Goal: Task Accomplishment & Management: Manage account settings

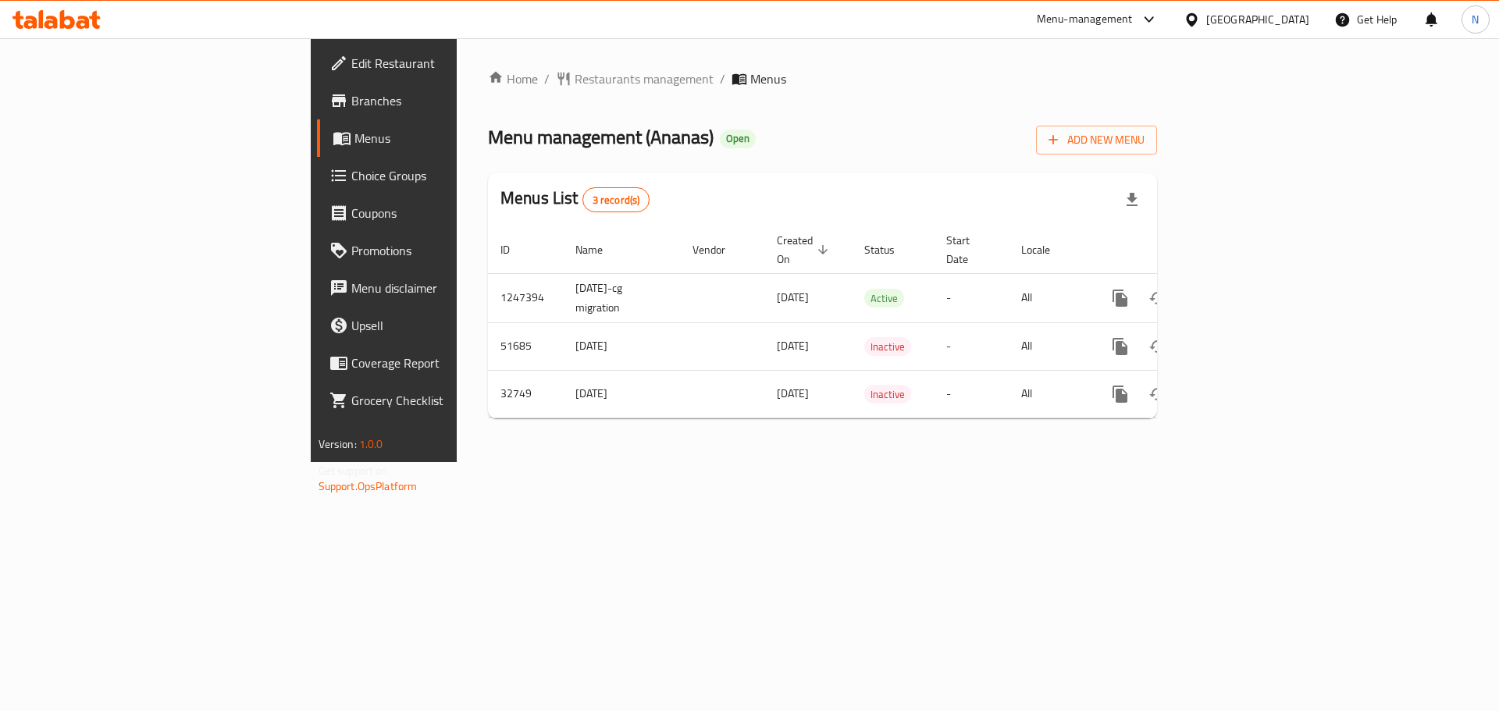
click at [1276, 19] on div "[GEOGRAPHIC_DATA]" at bounding box center [1257, 19] width 103 height 17
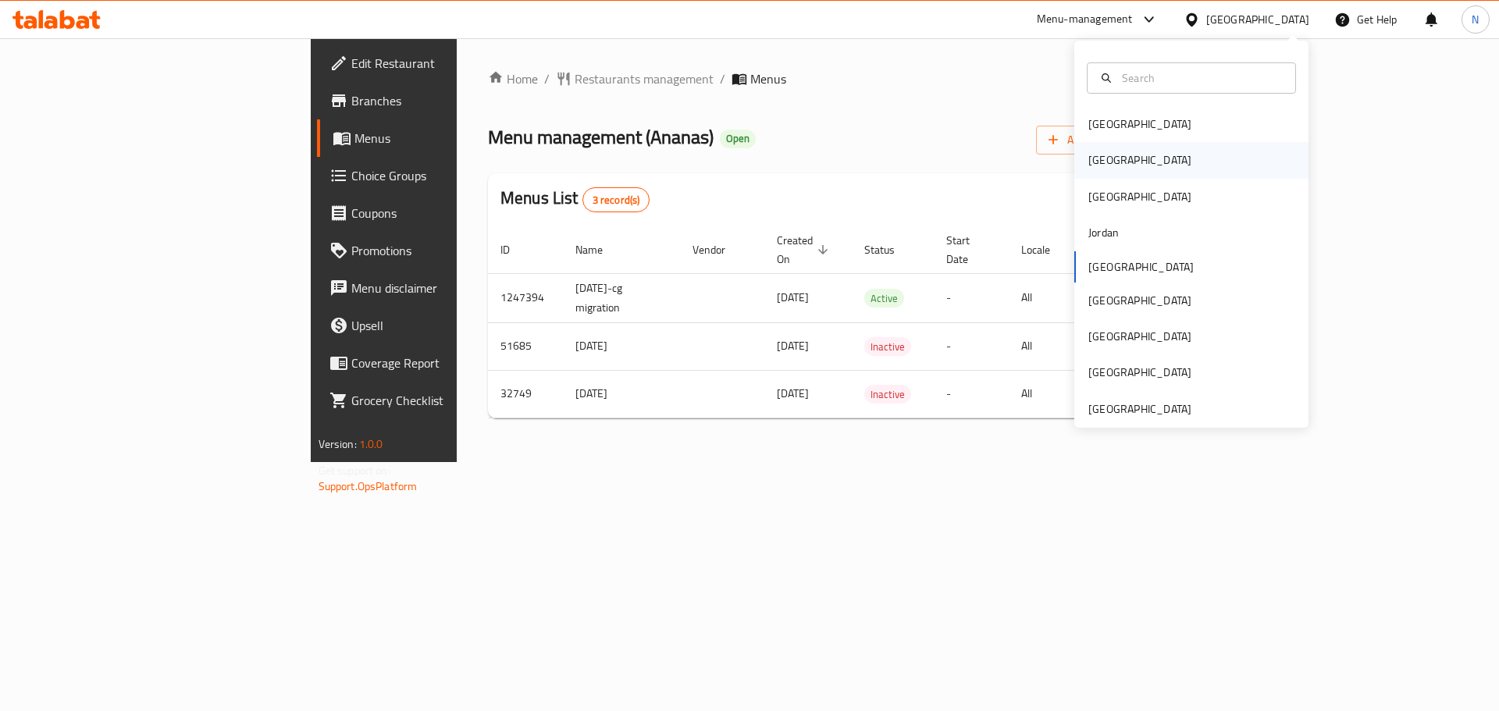
click at [1141, 146] on div "[GEOGRAPHIC_DATA]" at bounding box center [1191, 160] width 234 height 36
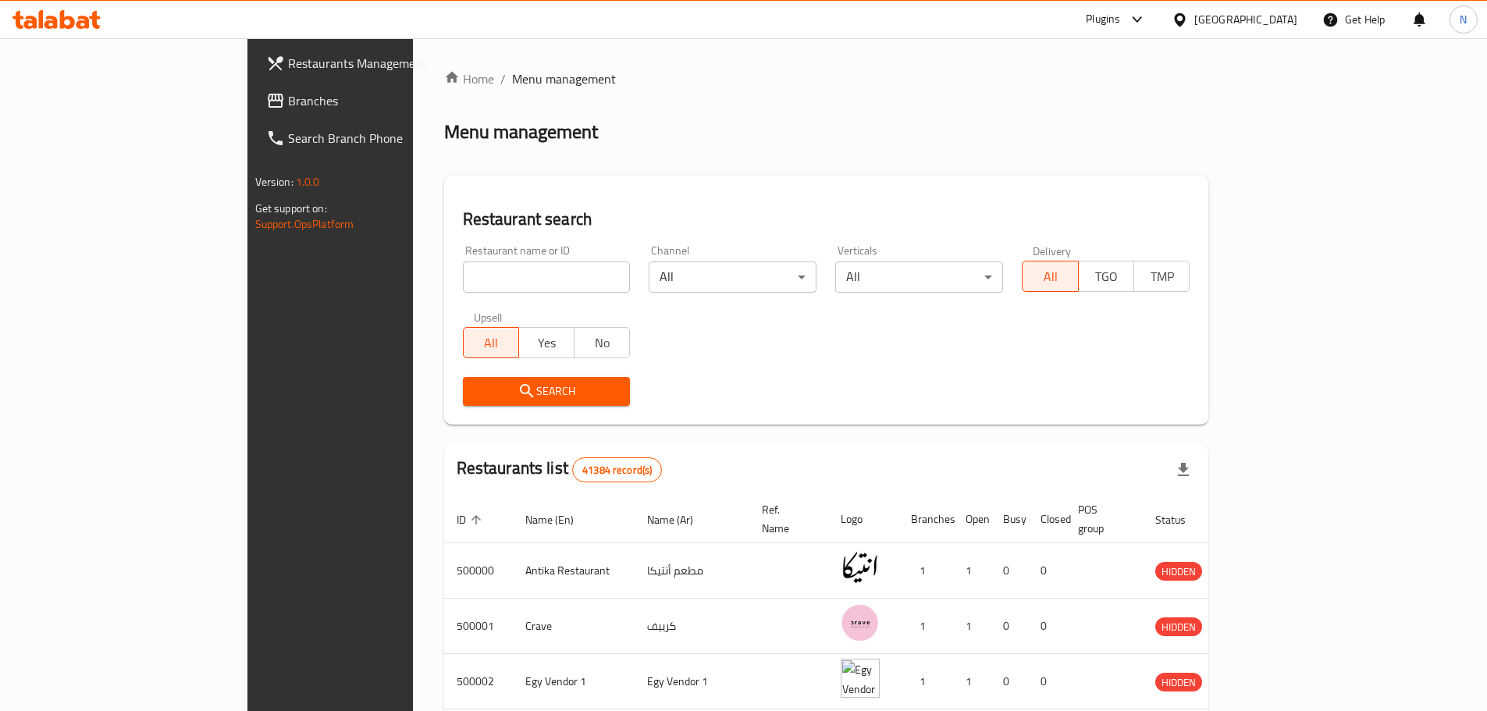
click at [288, 104] on span "Branches" at bounding box center [385, 100] width 195 height 19
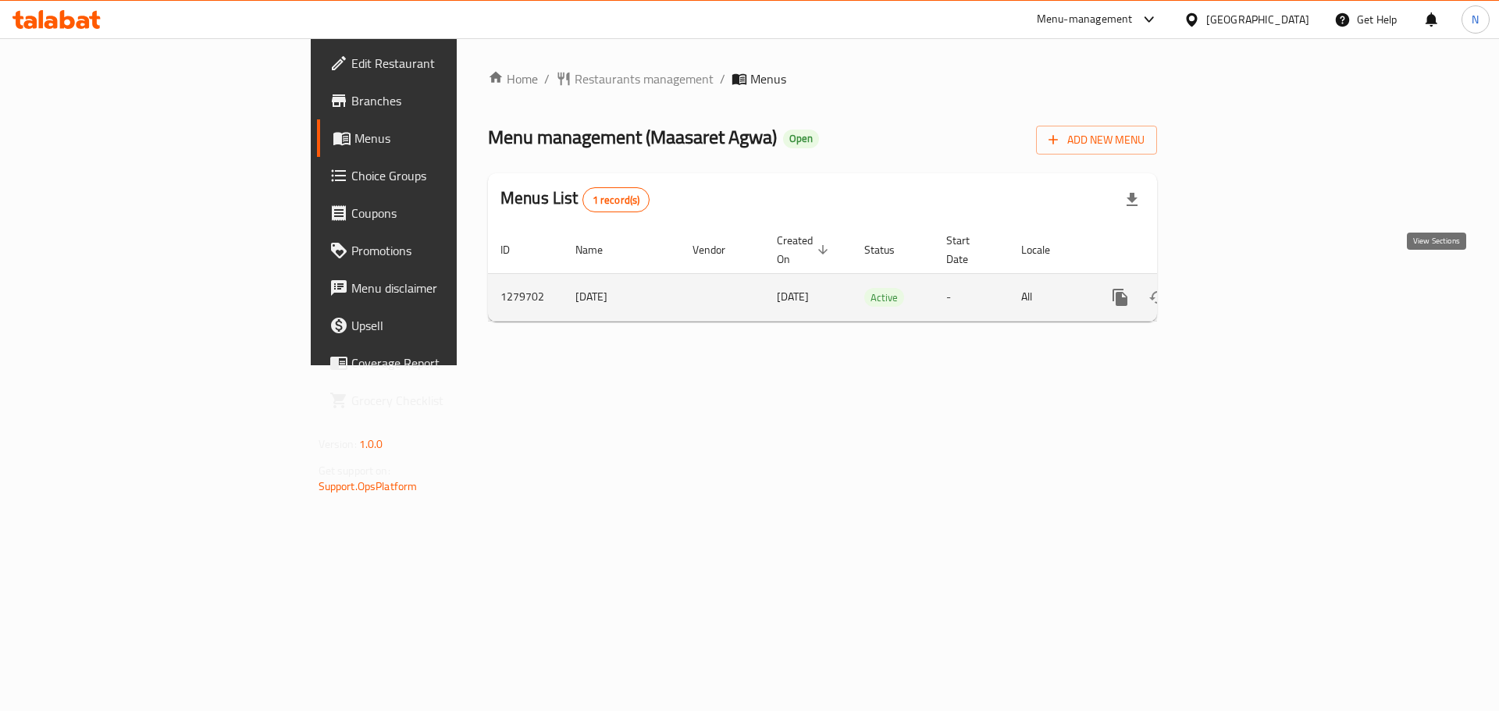
click at [1240, 290] on icon "enhanced table" at bounding box center [1233, 297] width 14 height 14
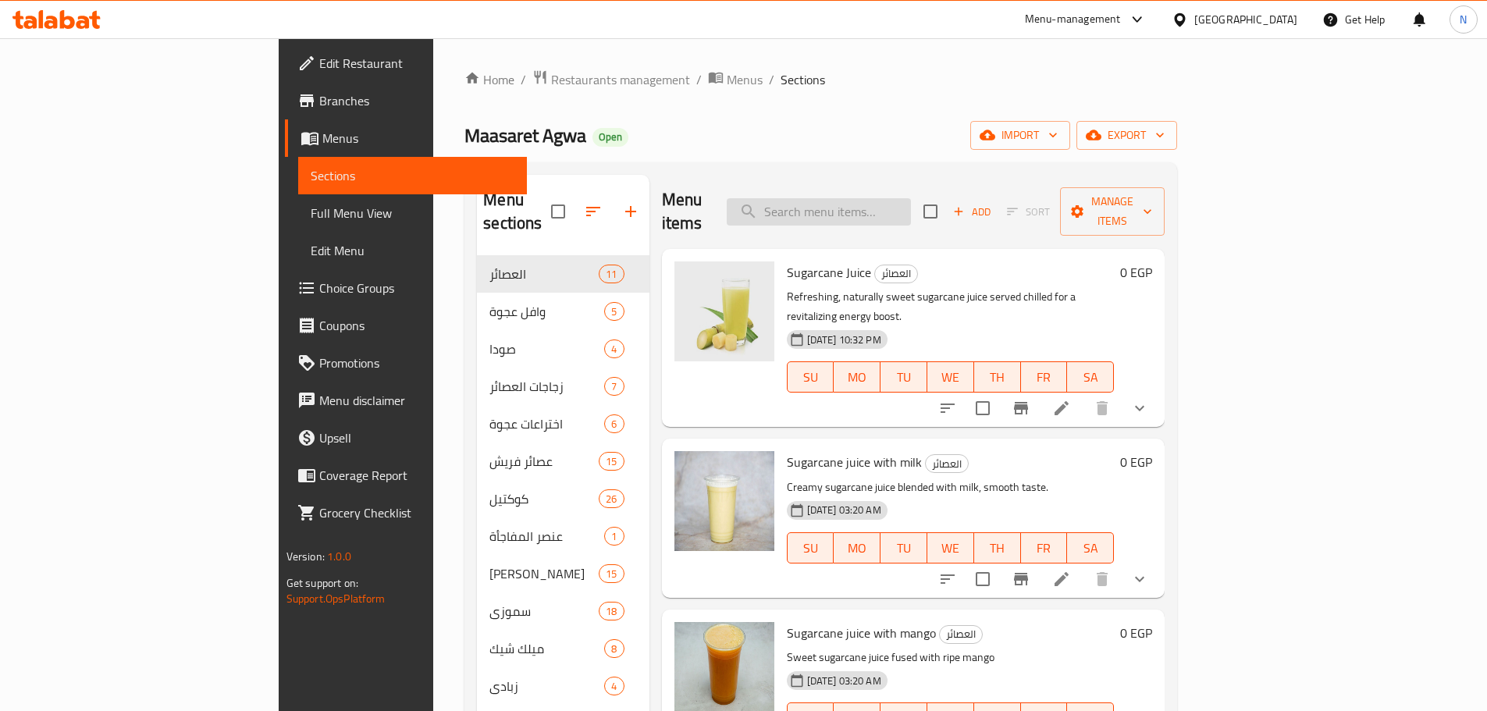
click at [881, 198] on input "search" at bounding box center [819, 211] width 184 height 27
paste input "Fresh Guava With Milk Juice"
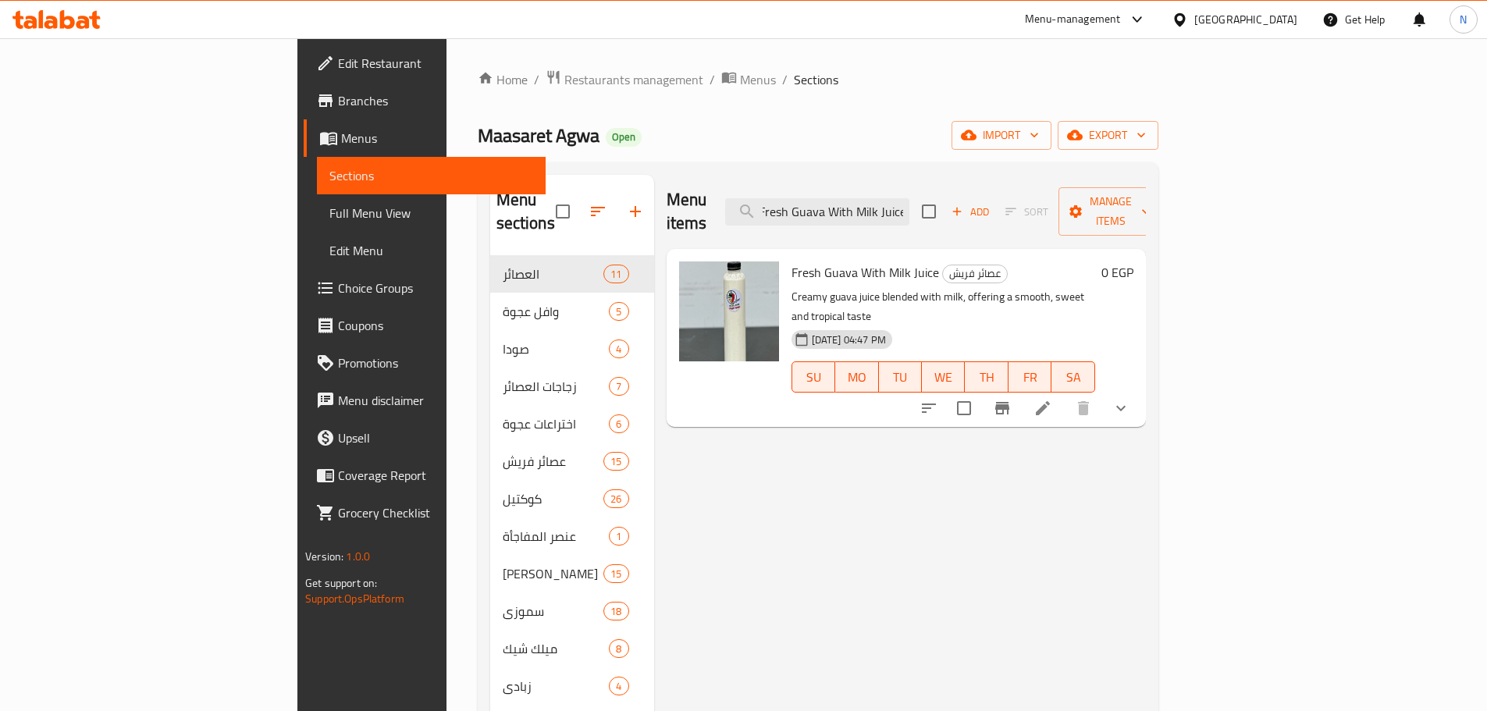
type input "Fresh Guava With Milk Juice"
click at [1052, 399] on icon at bounding box center [1043, 408] width 19 height 19
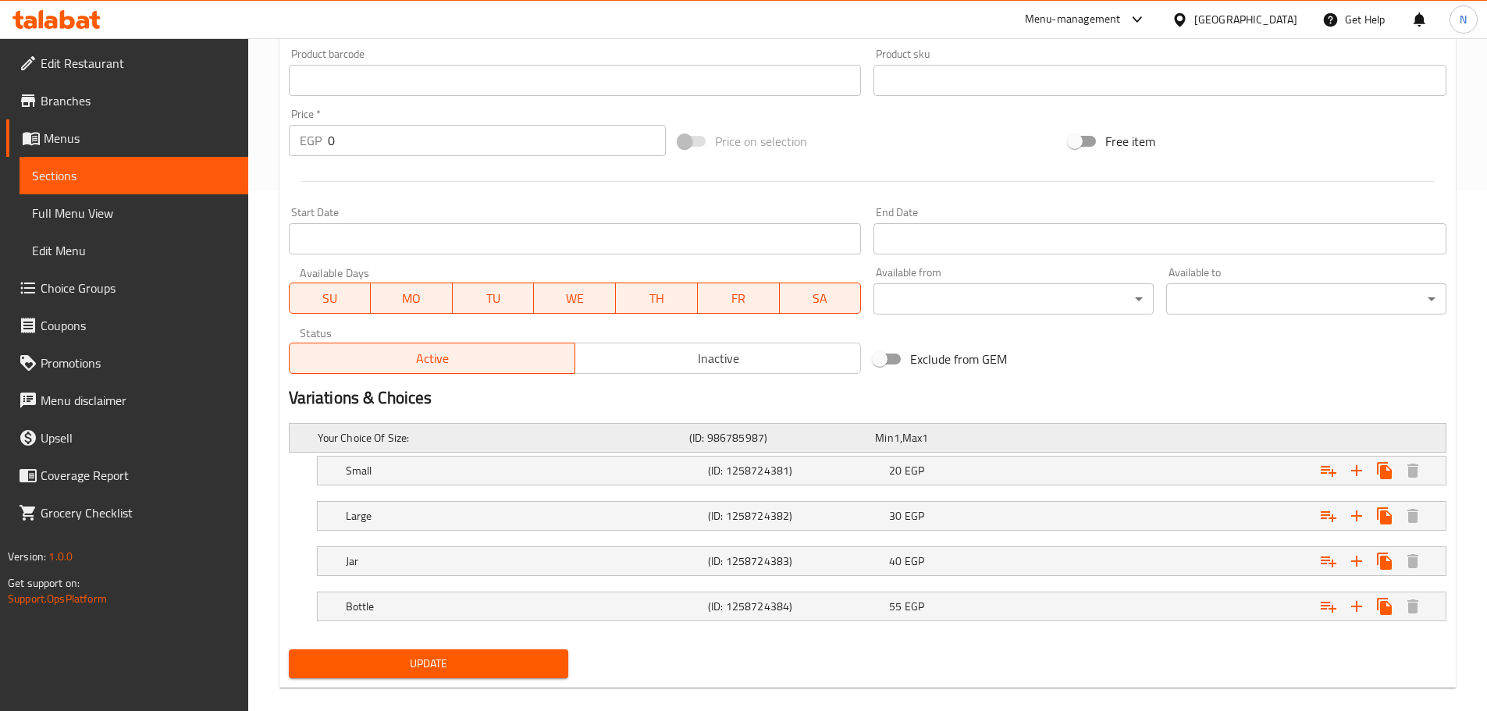
scroll to position [525, 0]
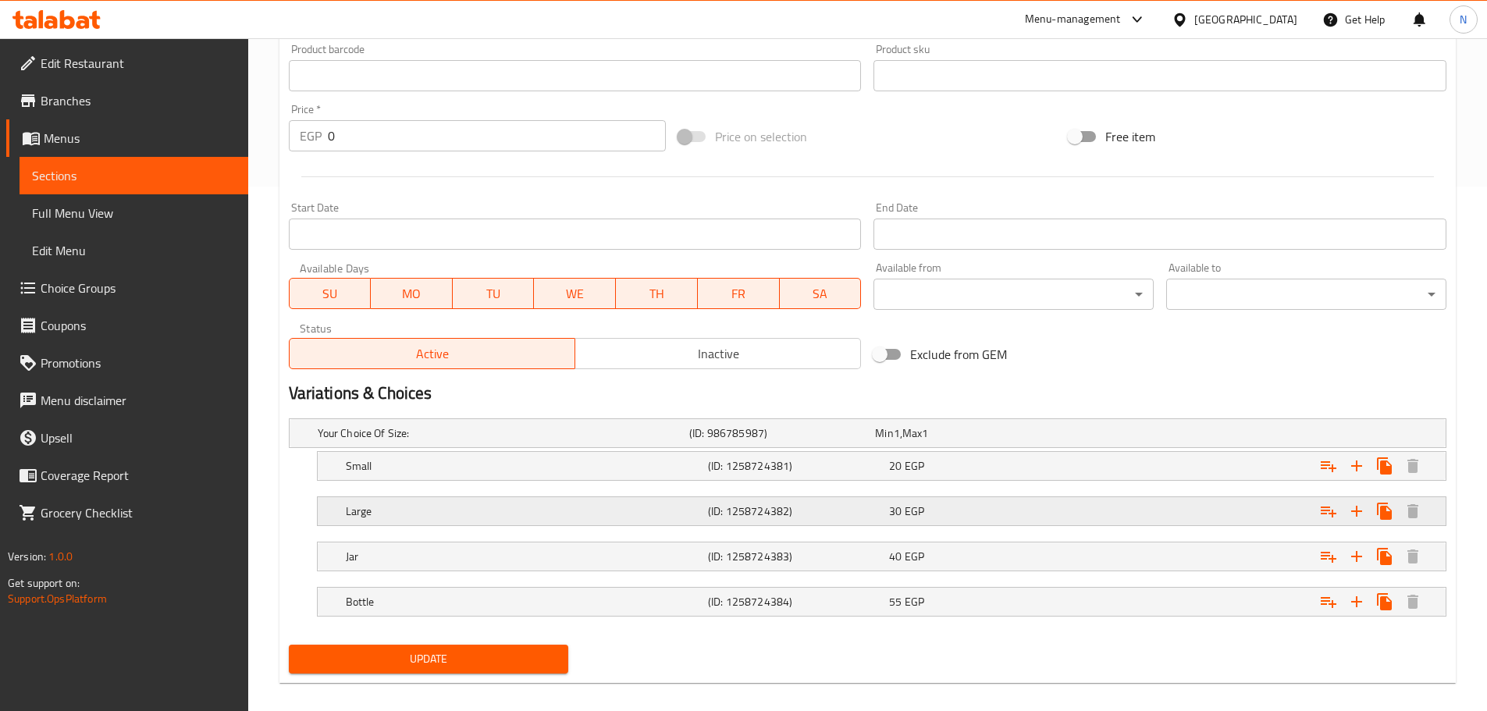
click at [595, 506] on h5 "Large" at bounding box center [524, 512] width 356 height 16
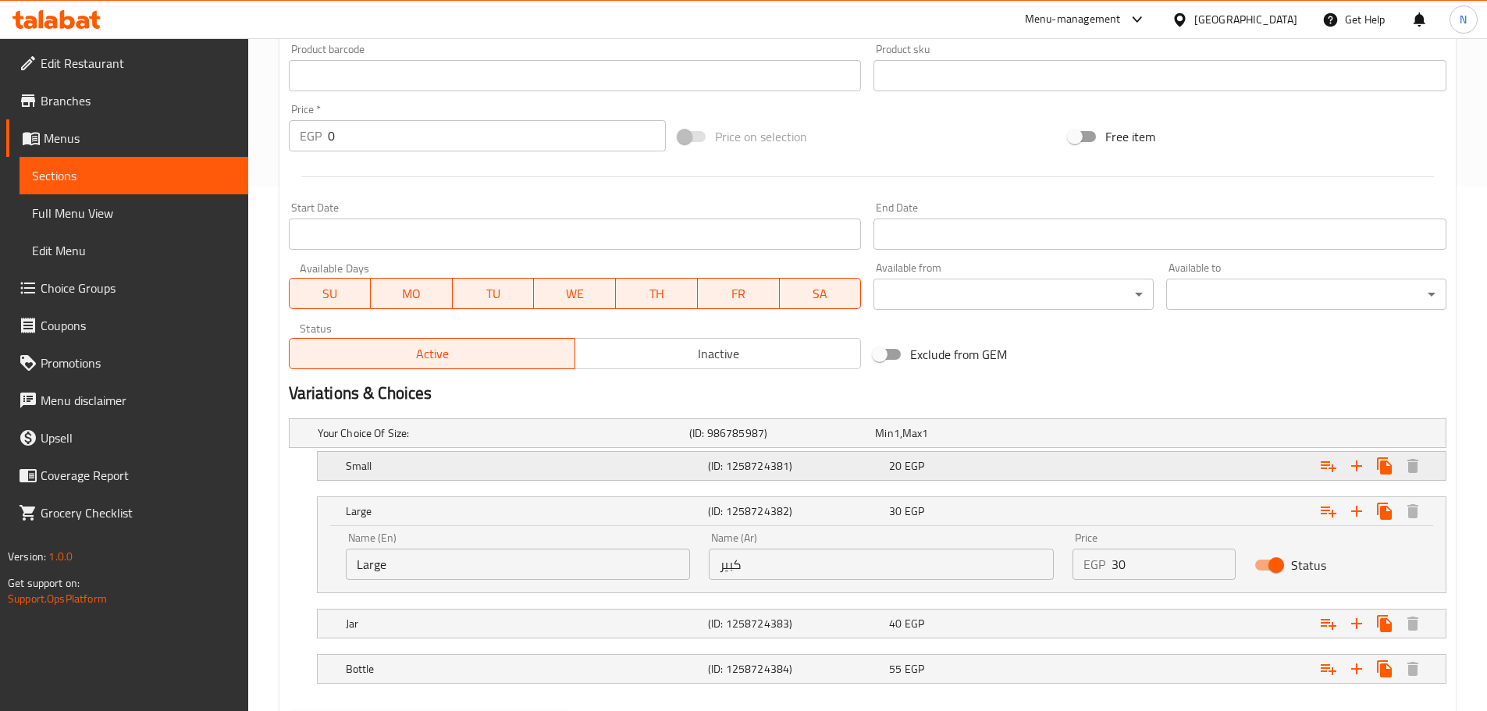
click at [600, 468] on h5 "Small" at bounding box center [524, 466] width 356 height 16
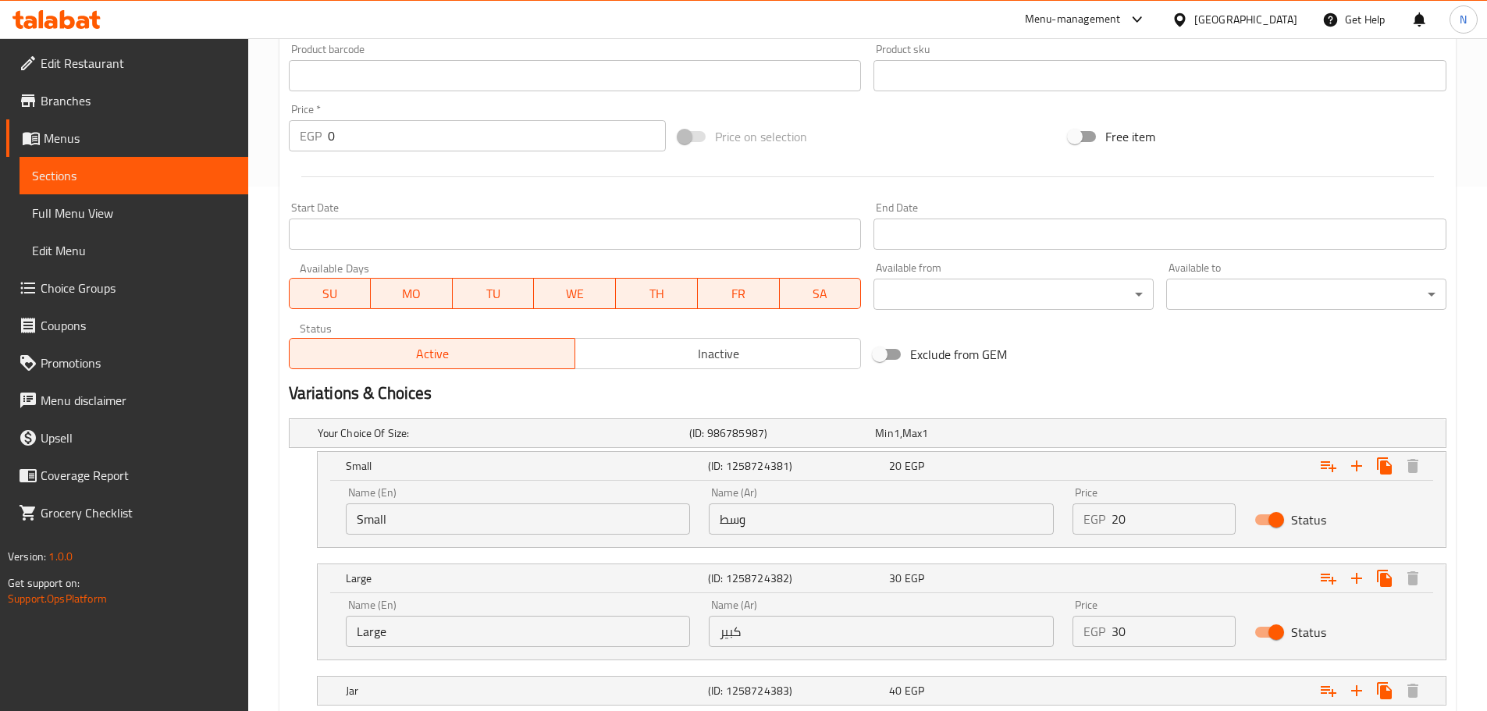
click at [561, 512] on input "Small" at bounding box center [518, 519] width 345 height 31
type input "Medium"
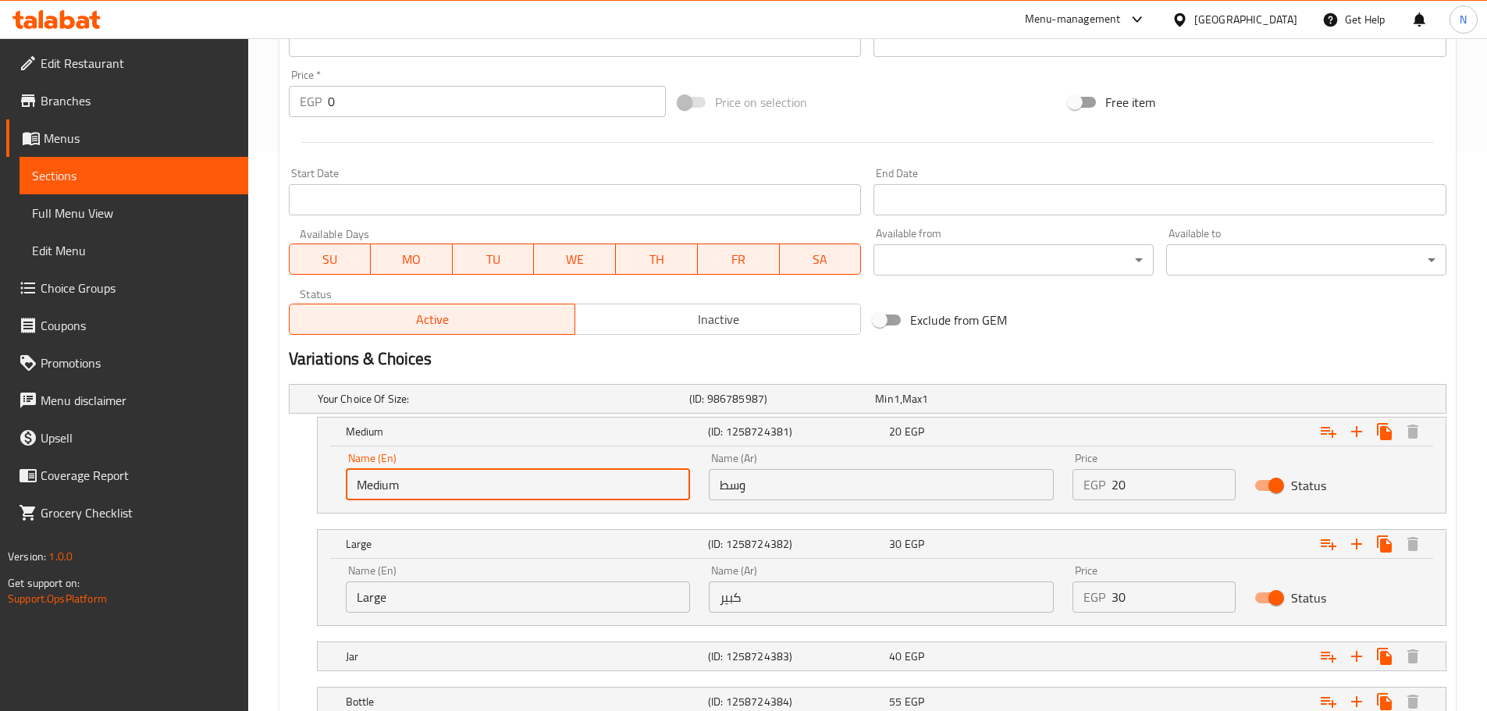
scroll to position [674, 0]
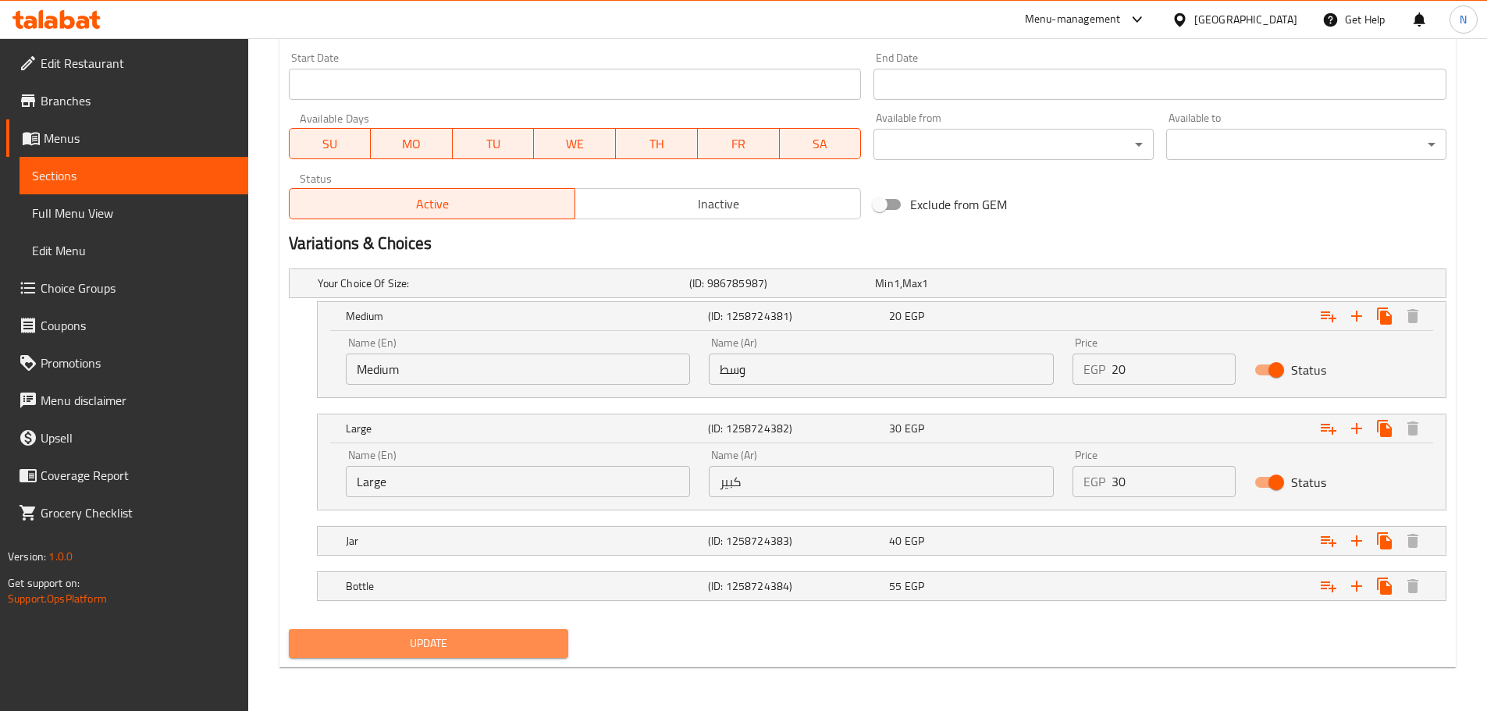
click at [447, 646] on span "Update" at bounding box center [428, 644] width 255 height 20
click at [1292, 16] on div "Egypt" at bounding box center [1245, 19] width 103 height 17
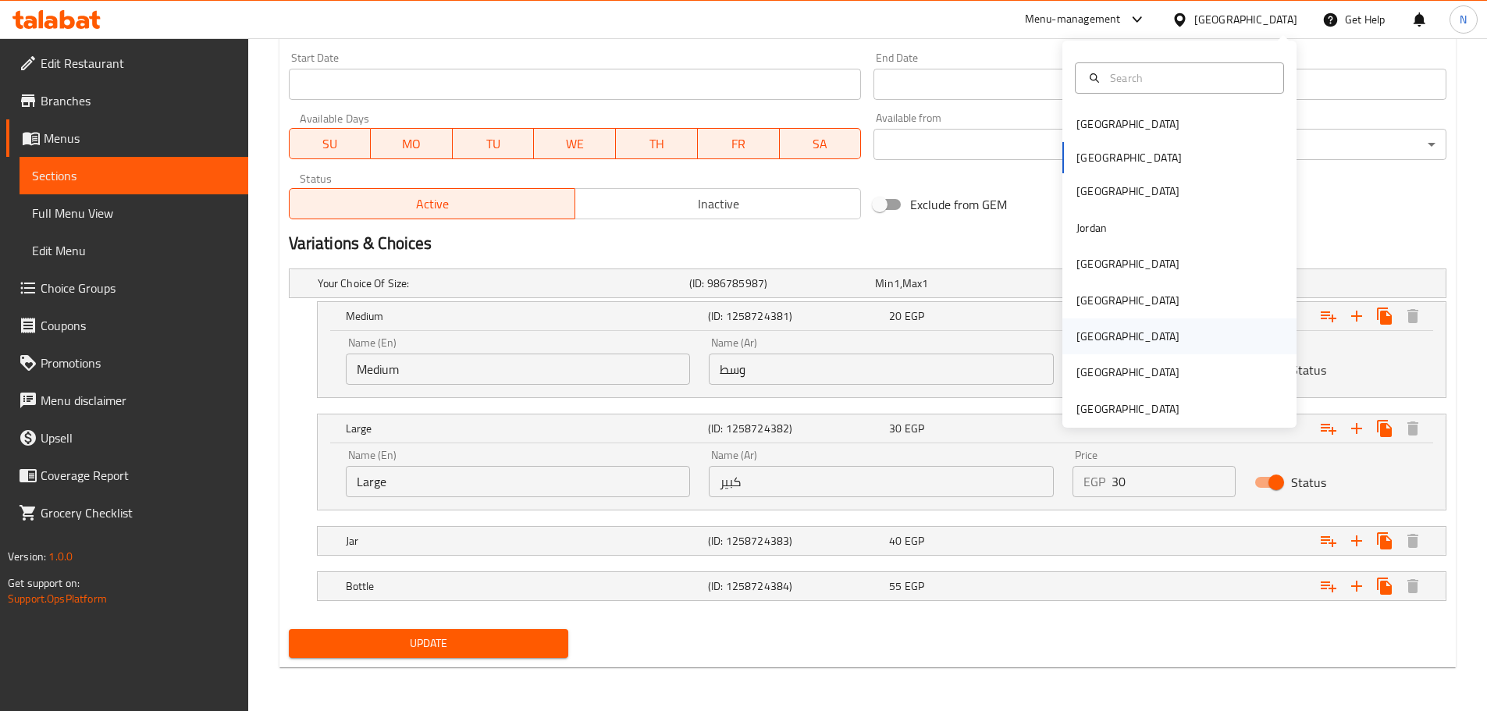
click at [1077, 332] on div "[GEOGRAPHIC_DATA]" at bounding box center [1128, 336] width 103 height 17
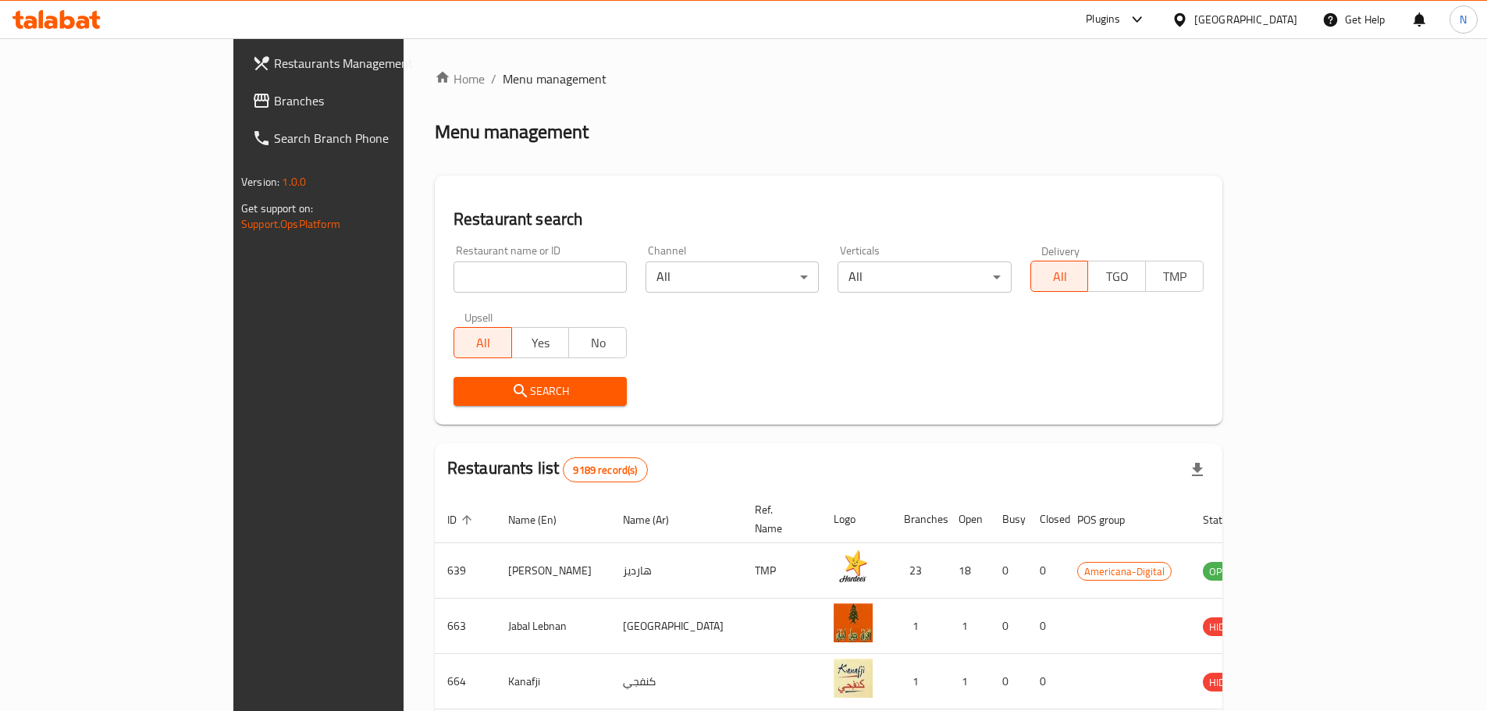
click at [274, 105] on span "Branches" at bounding box center [371, 100] width 195 height 19
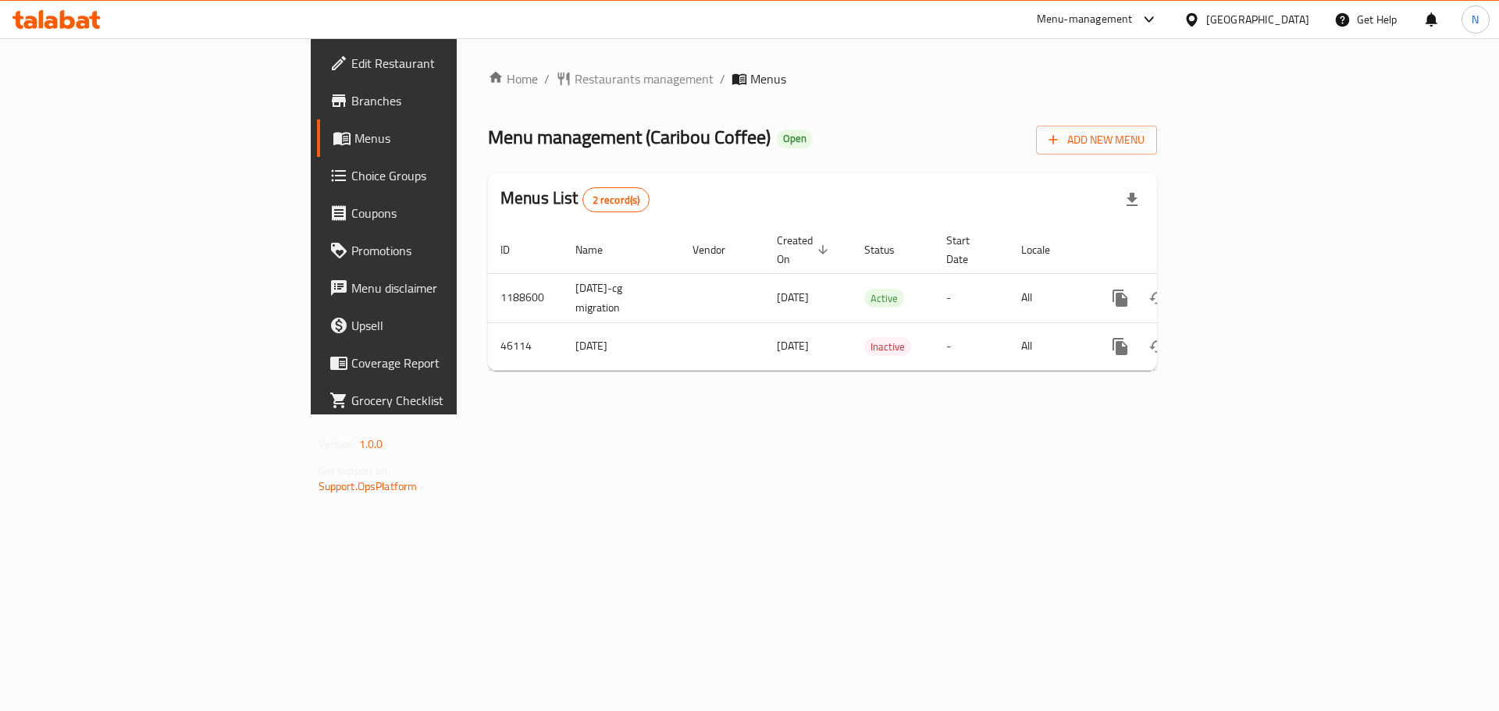
click at [1303, 20] on div "[GEOGRAPHIC_DATA]" at bounding box center [1257, 19] width 103 height 17
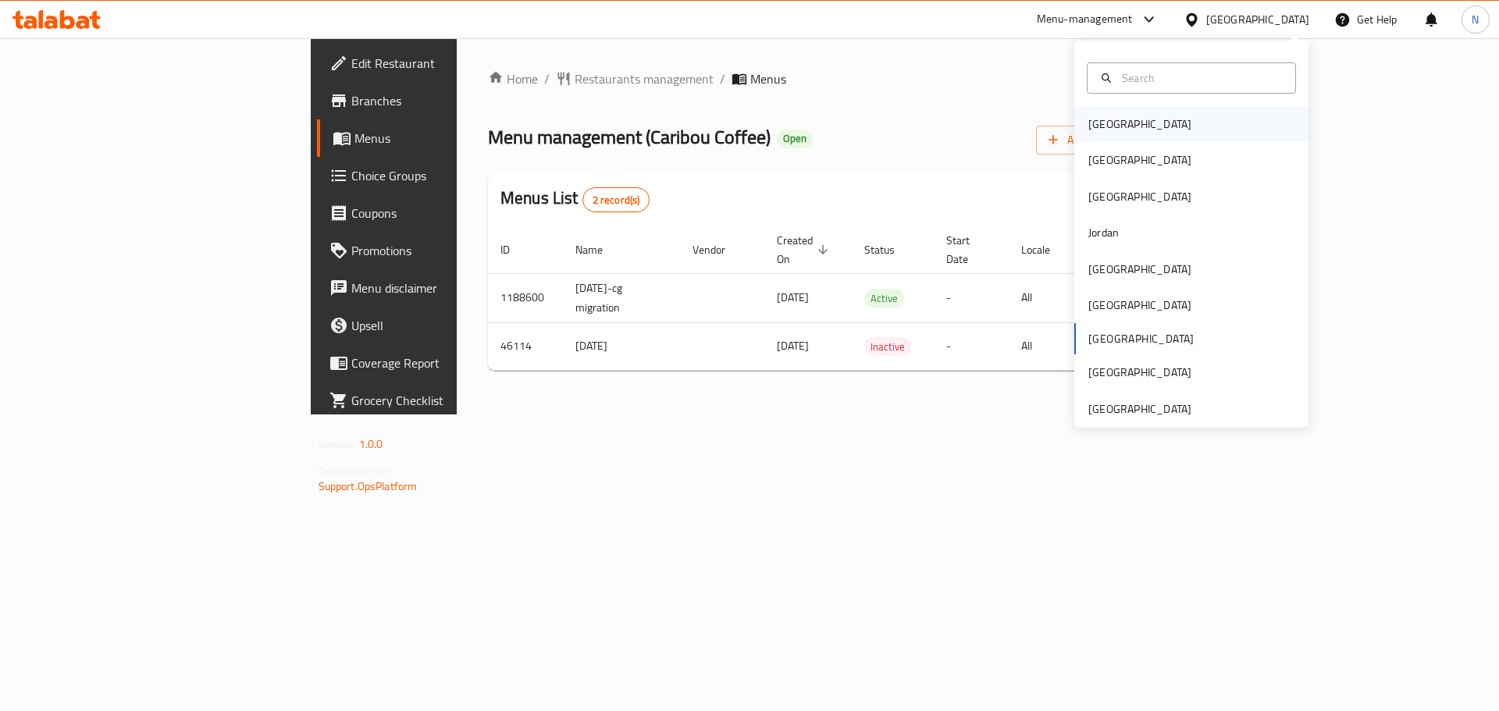
click at [1091, 116] on div "[GEOGRAPHIC_DATA]" at bounding box center [1139, 124] width 103 height 17
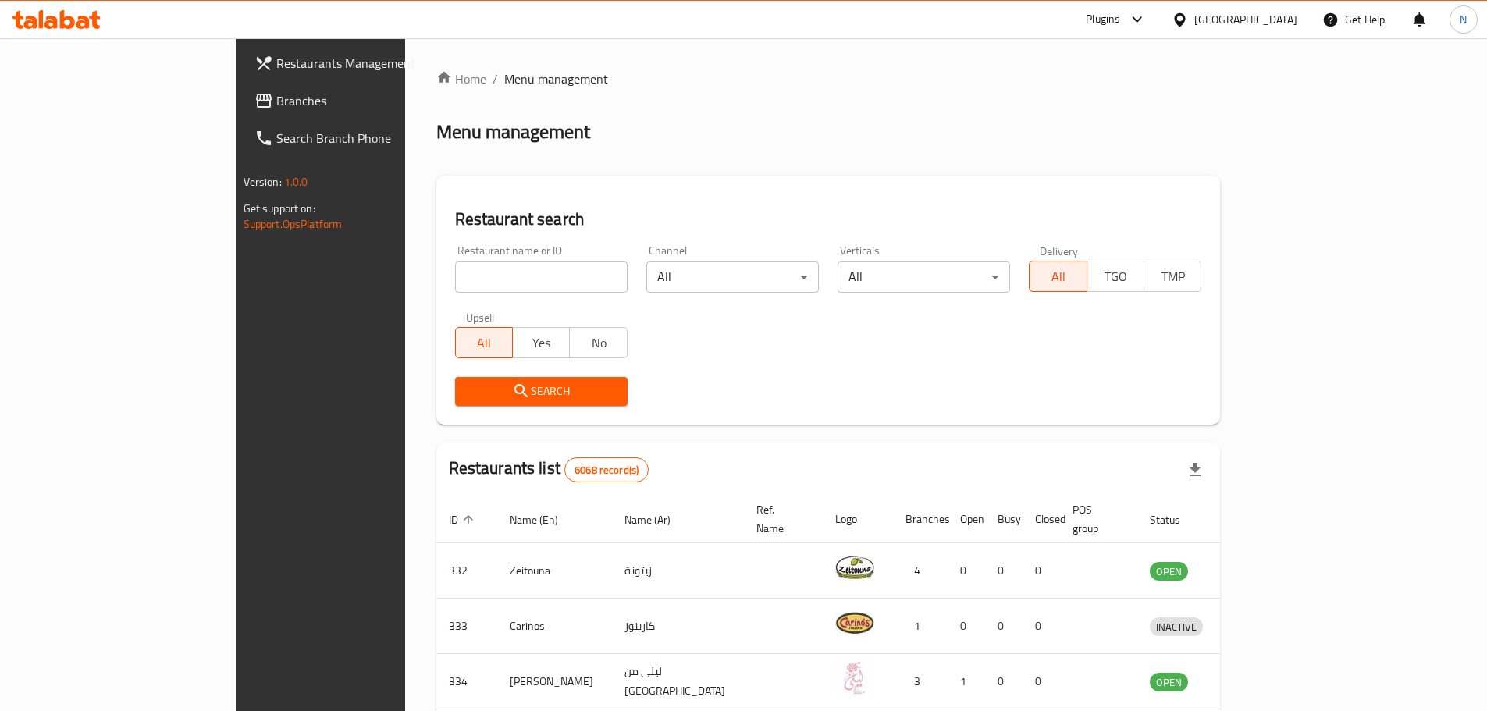
click at [276, 101] on span "Branches" at bounding box center [373, 100] width 195 height 19
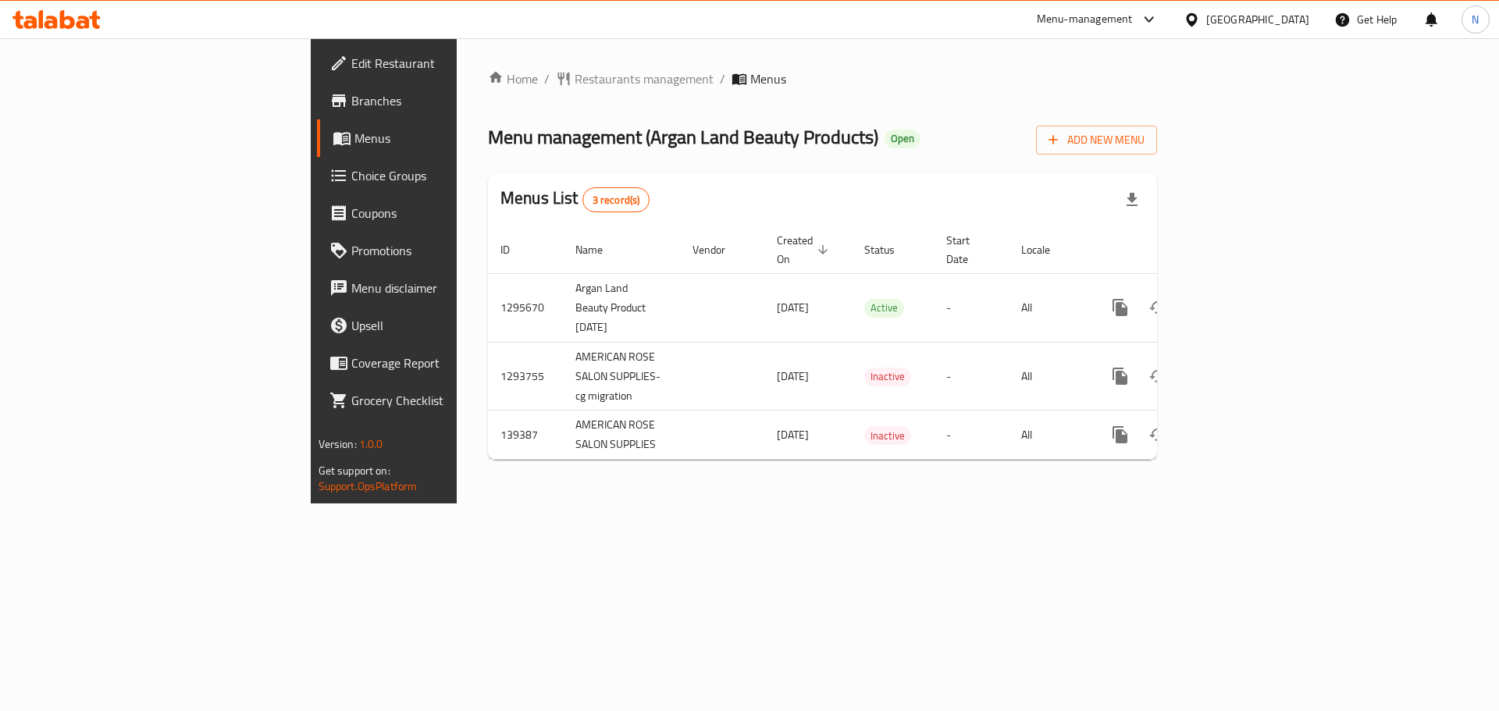
click at [1281, 23] on div "[GEOGRAPHIC_DATA]" at bounding box center [1257, 19] width 103 height 17
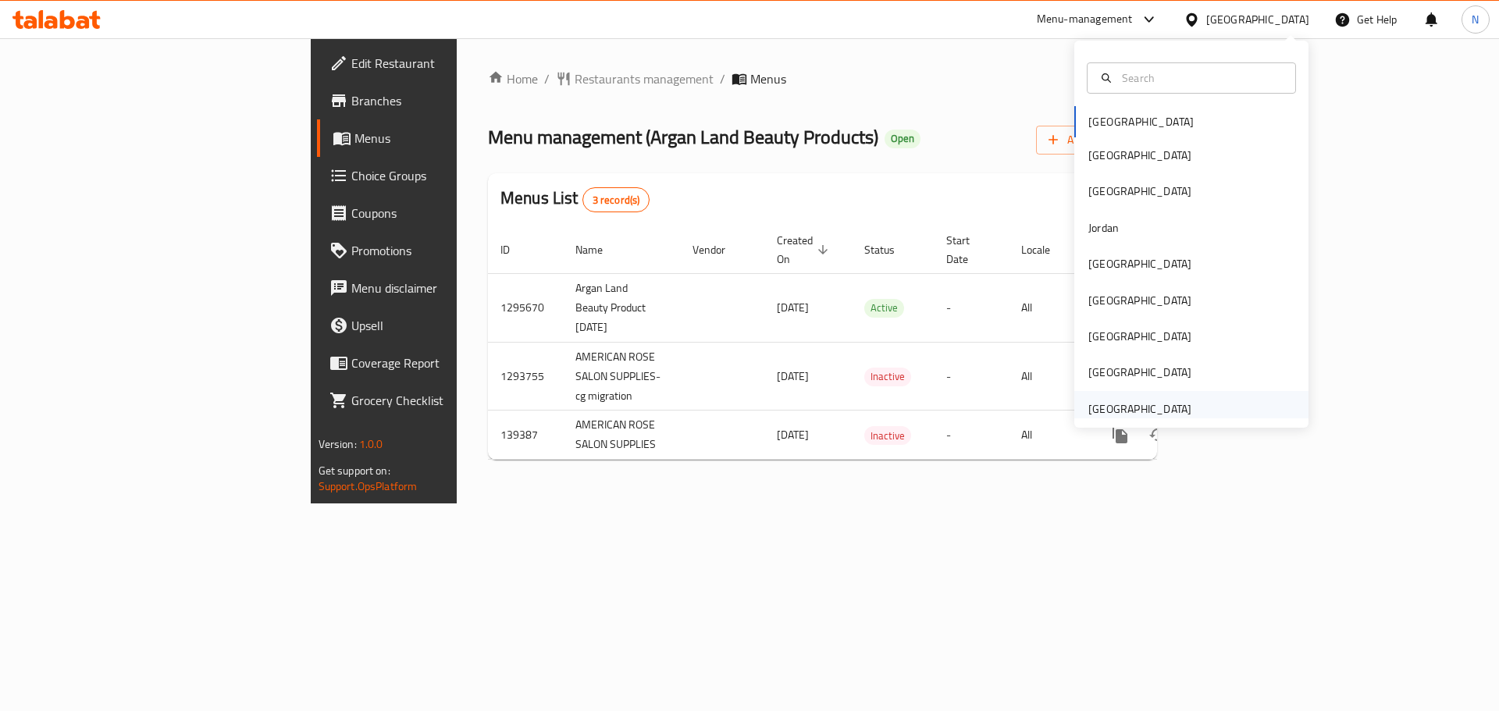
click at [1175, 406] on div "[GEOGRAPHIC_DATA]" at bounding box center [1139, 408] width 103 height 17
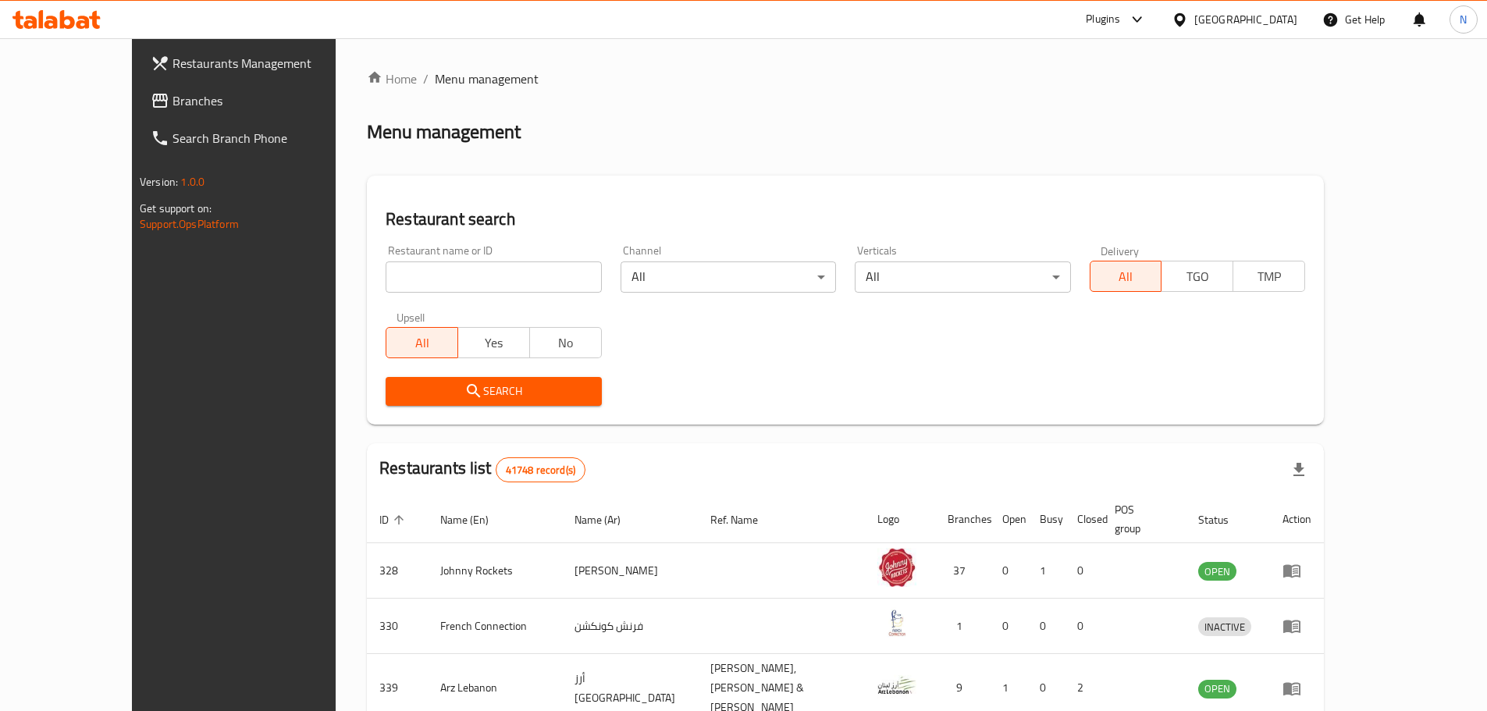
click at [173, 94] on span "Branches" at bounding box center [270, 100] width 195 height 19
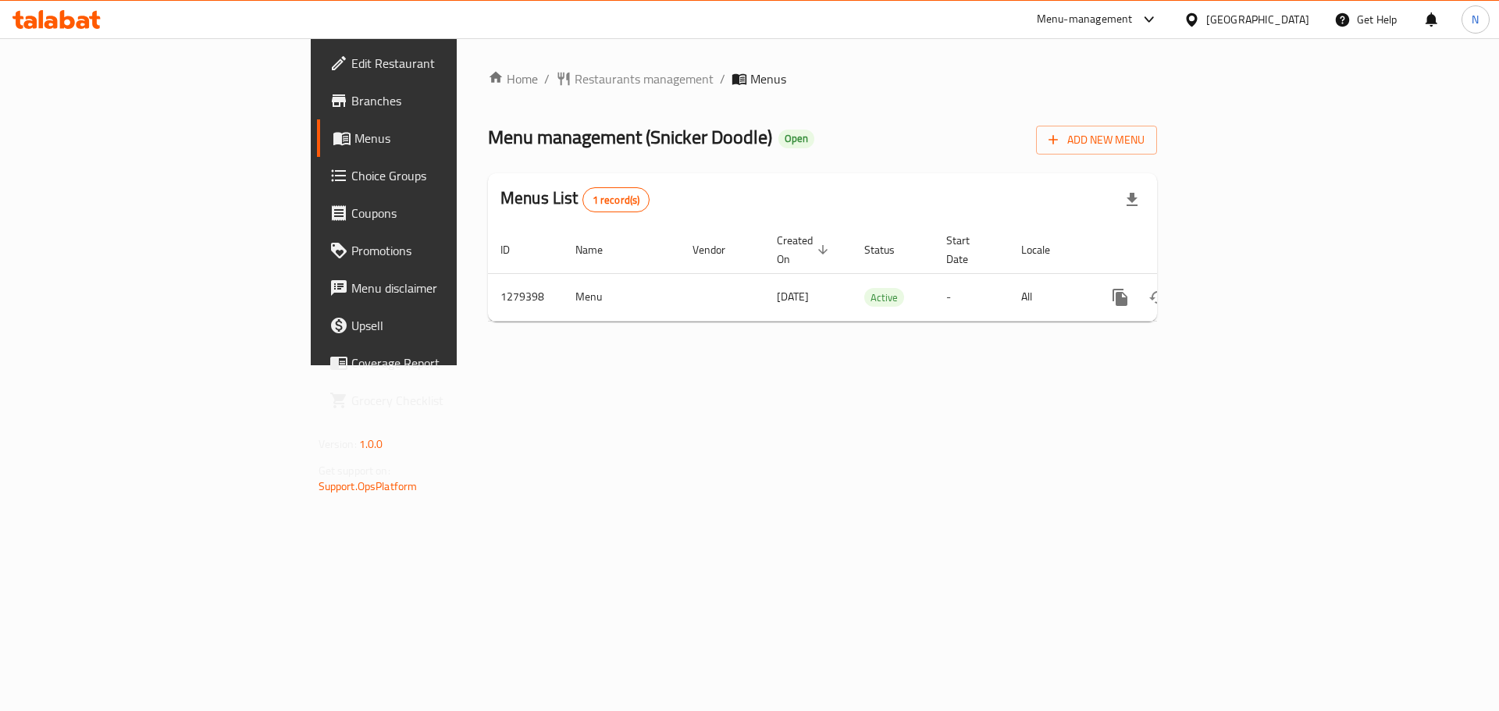
click at [1276, 16] on div "[GEOGRAPHIC_DATA]" at bounding box center [1257, 19] width 103 height 17
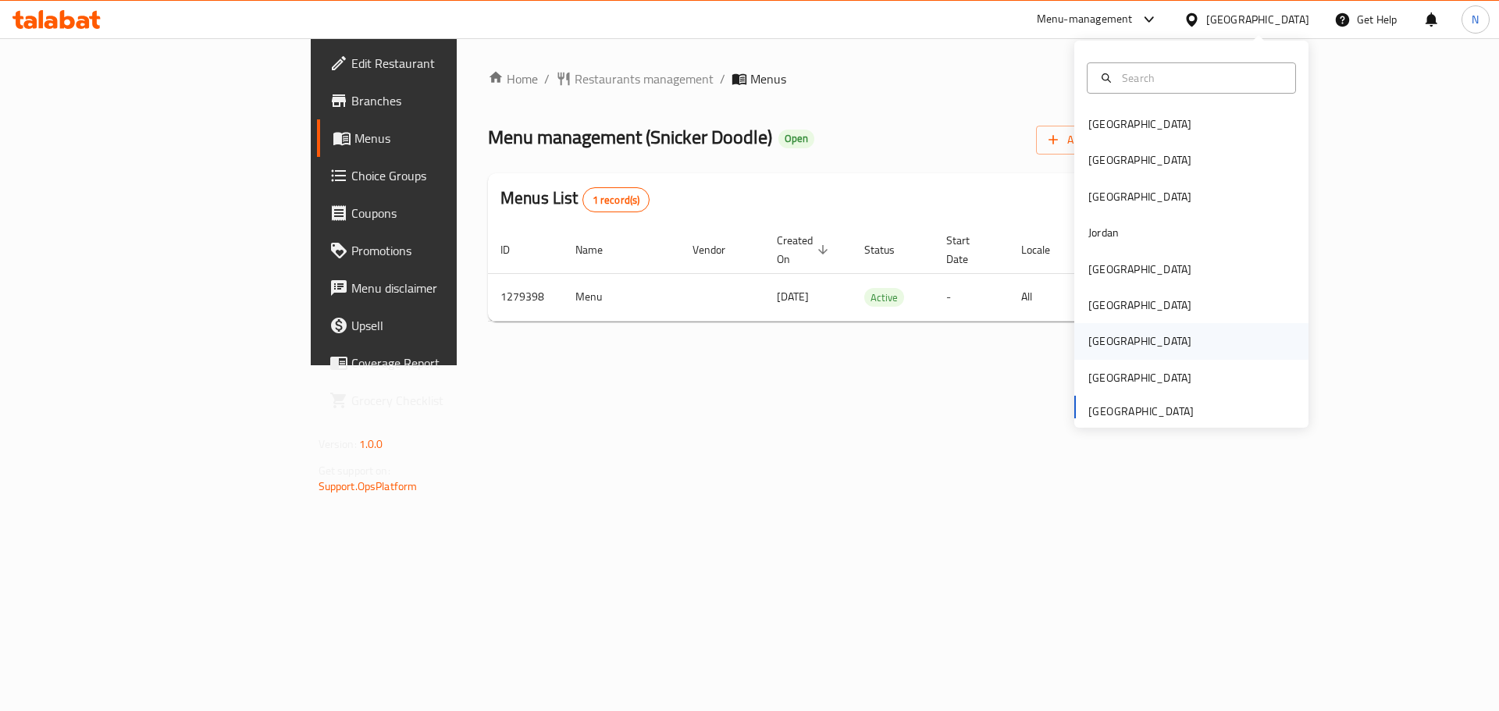
click at [1119, 340] on div "[GEOGRAPHIC_DATA]" at bounding box center [1191, 341] width 234 height 36
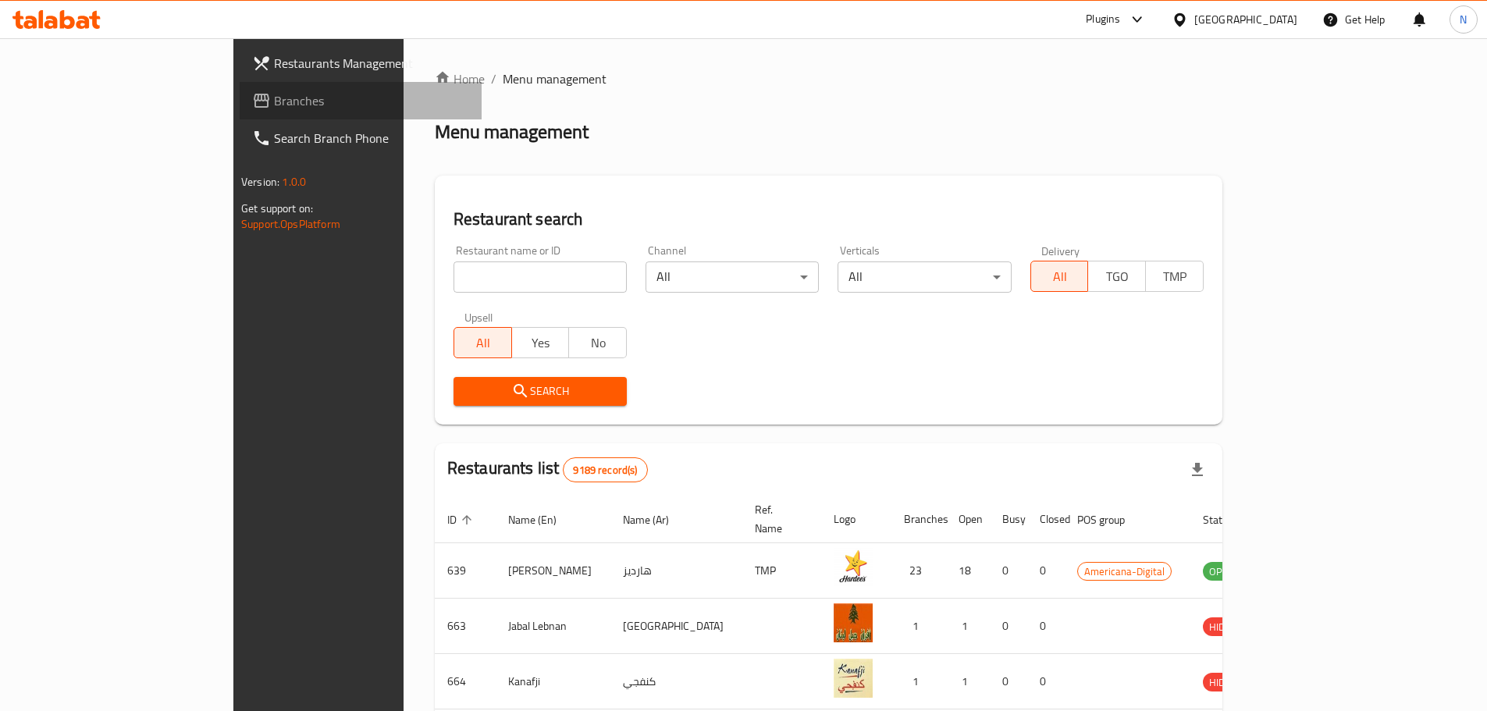
click at [274, 100] on span "Branches" at bounding box center [371, 100] width 195 height 19
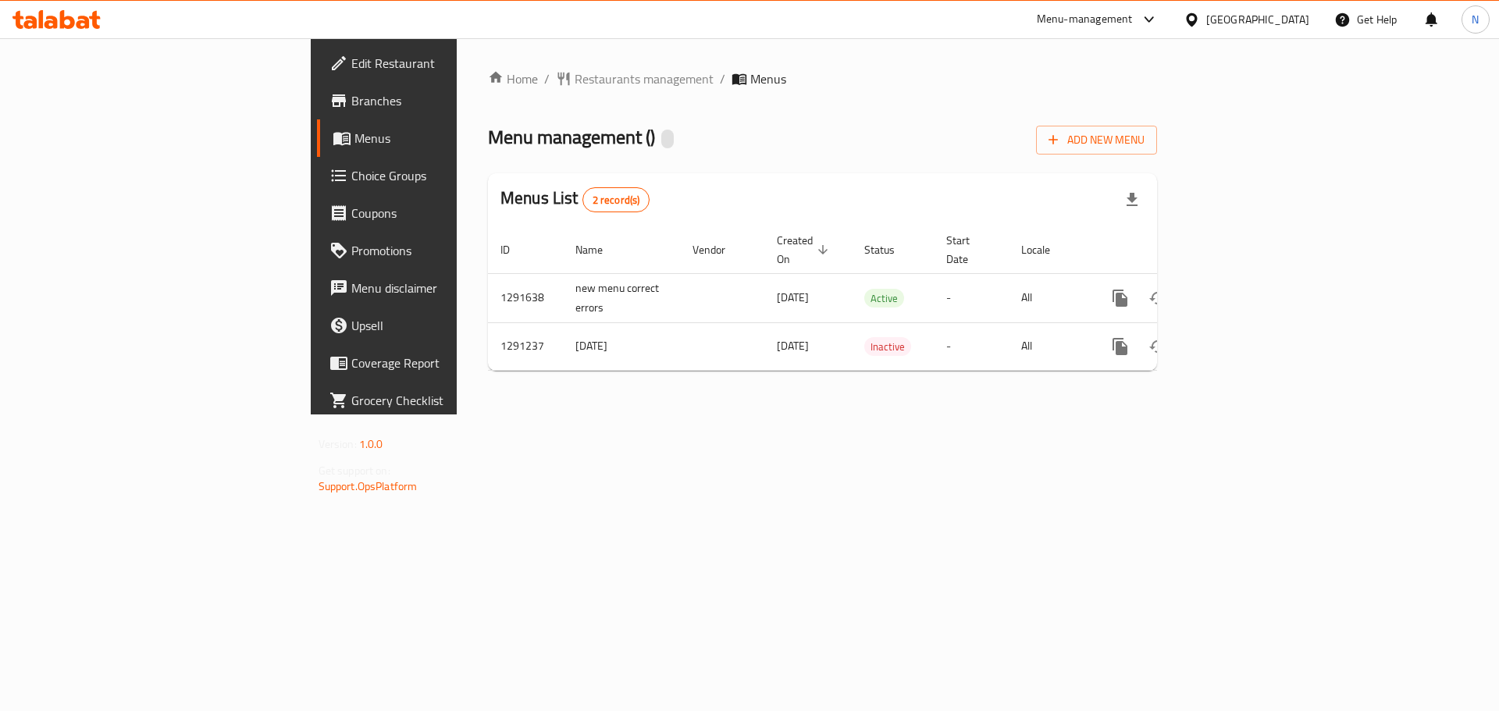
click at [351, 54] on span "Edit Restaurant" at bounding box center [450, 63] width 198 height 19
click at [1295, 16] on div "[GEOGRAPHIC_DATA]" at bounding box center [1257, 19] width 103 height 17
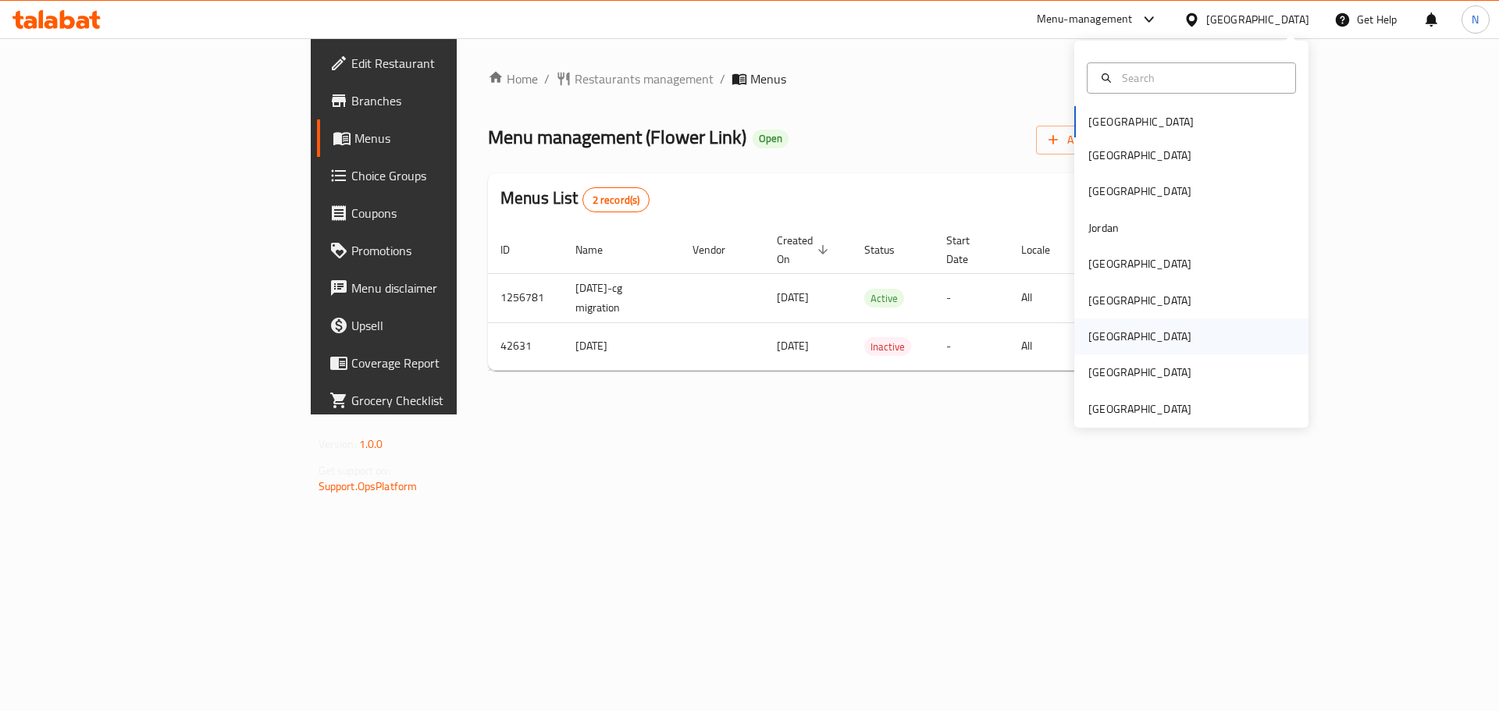
click at [1123, 339] on div "[GEOGRAPHIC_DATA]" at bounding box center [1191, 337] width 234 height 36
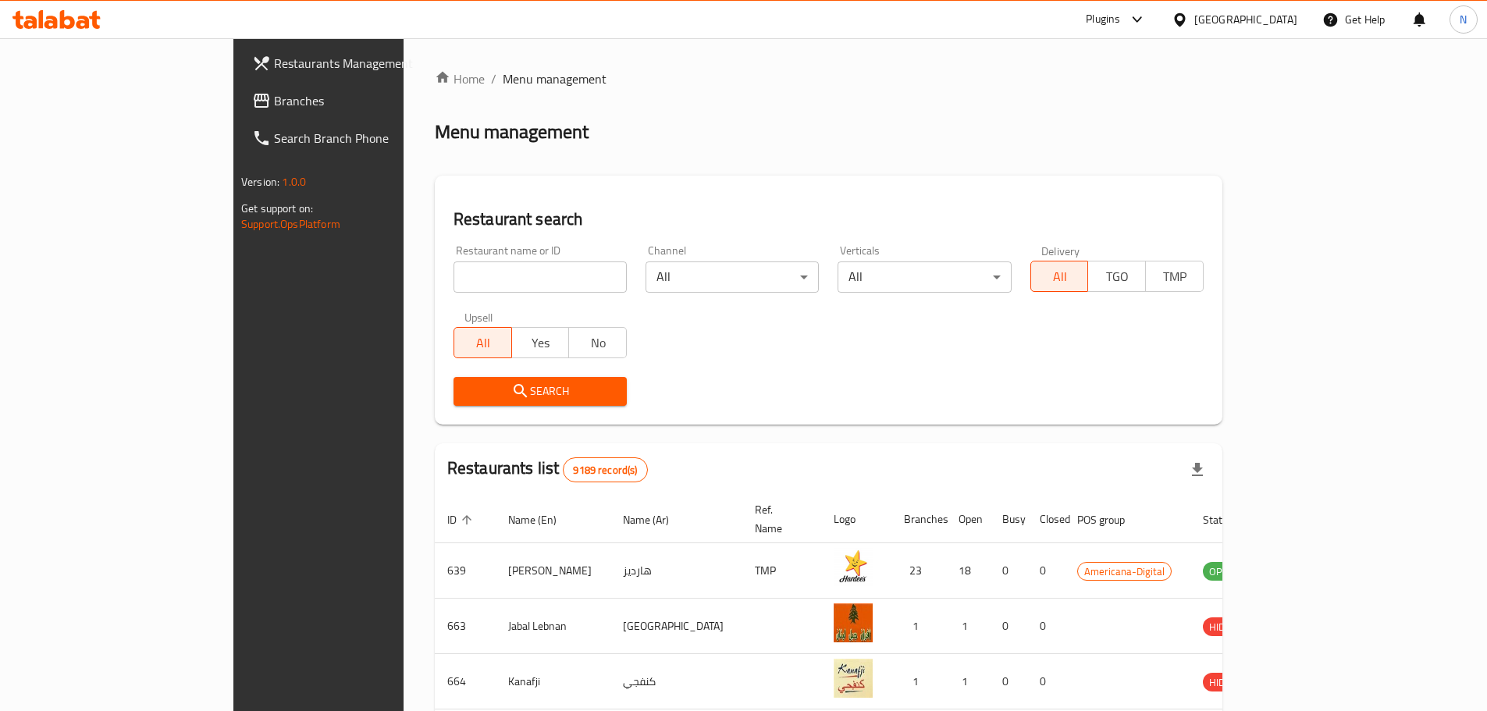
click at [240, 112] on link "Branches" at bounding box center [361, 100] width 242 height 37
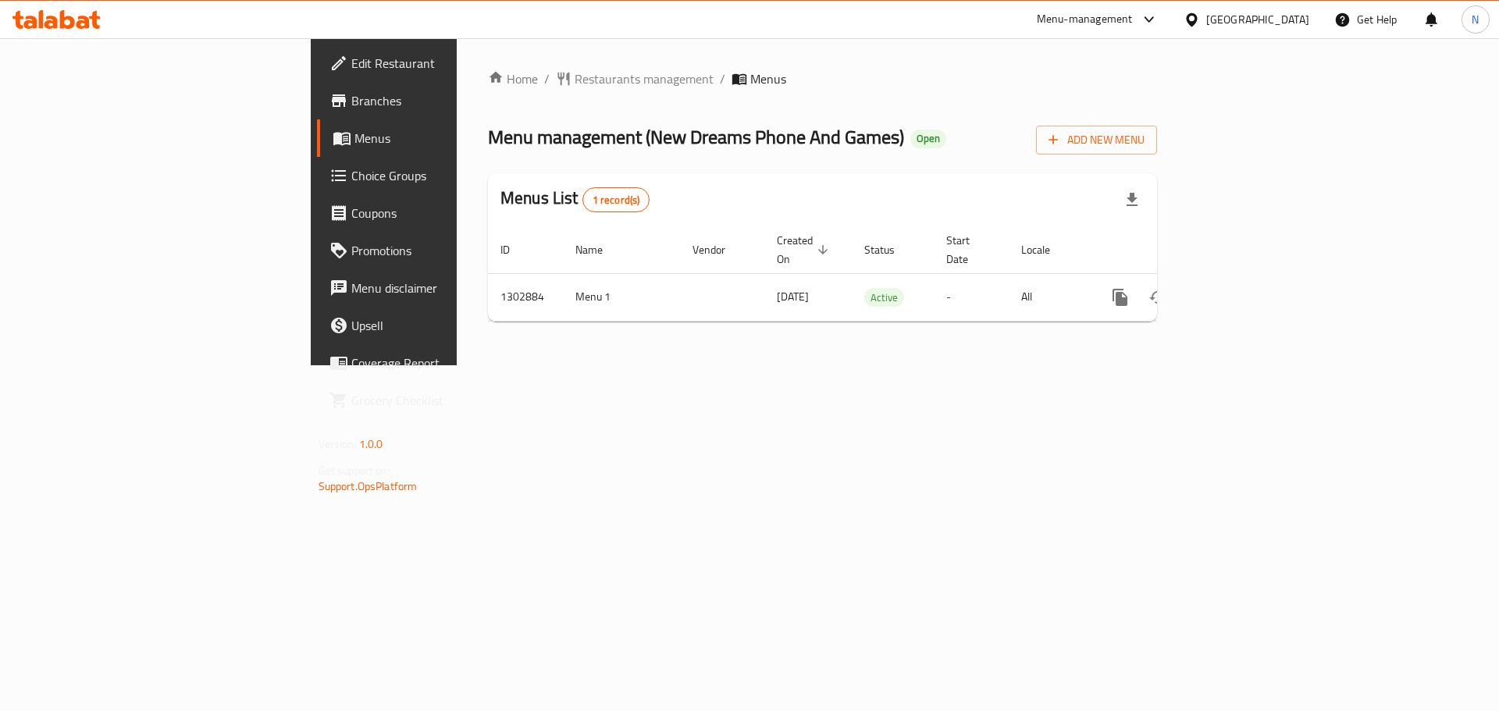
click at [1298, 23] on div "[GEOGRAPHIC_DATA]" at bounding box center [1257, 19] width 103 height 17
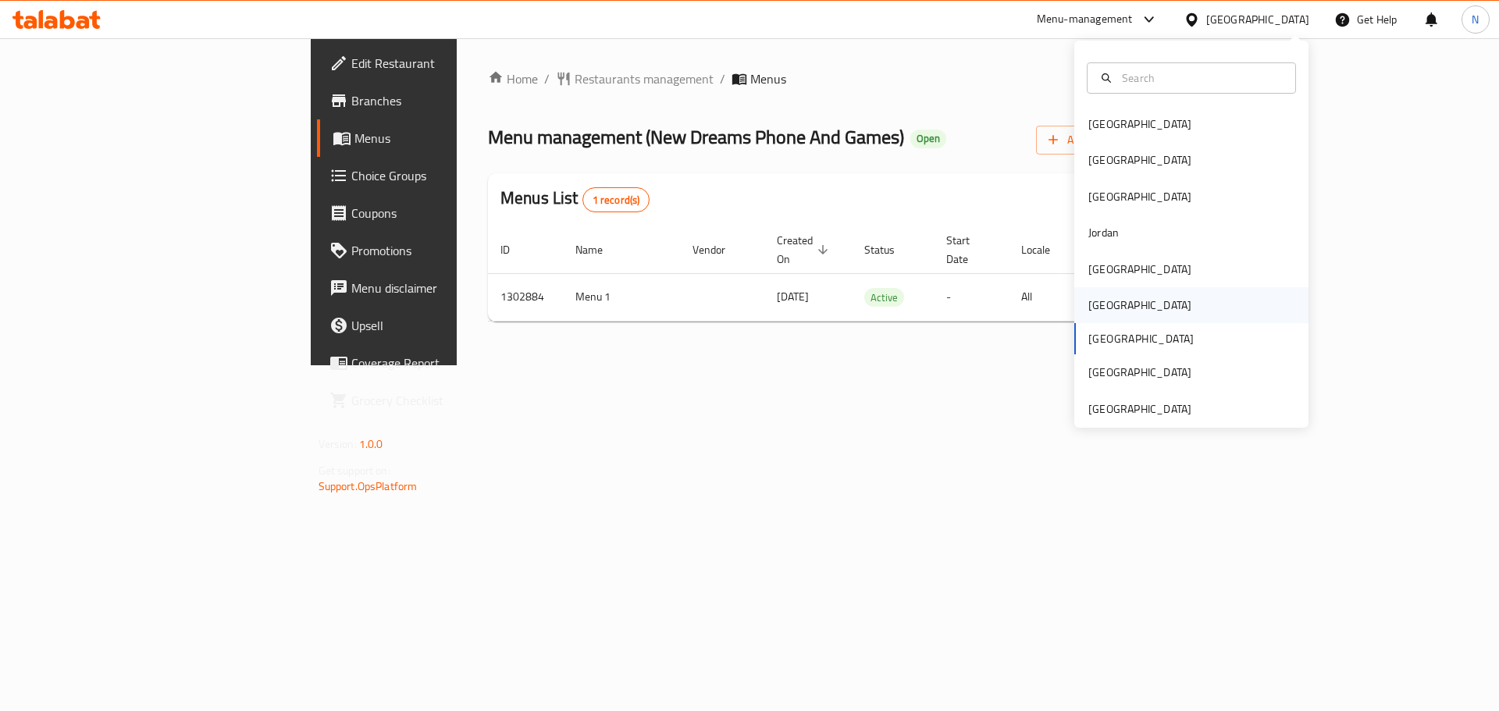
click at [1096, 307] on div "[GEOGRAPHIC_DATA]" at bounding box center [1139, 305] width 103 height 17
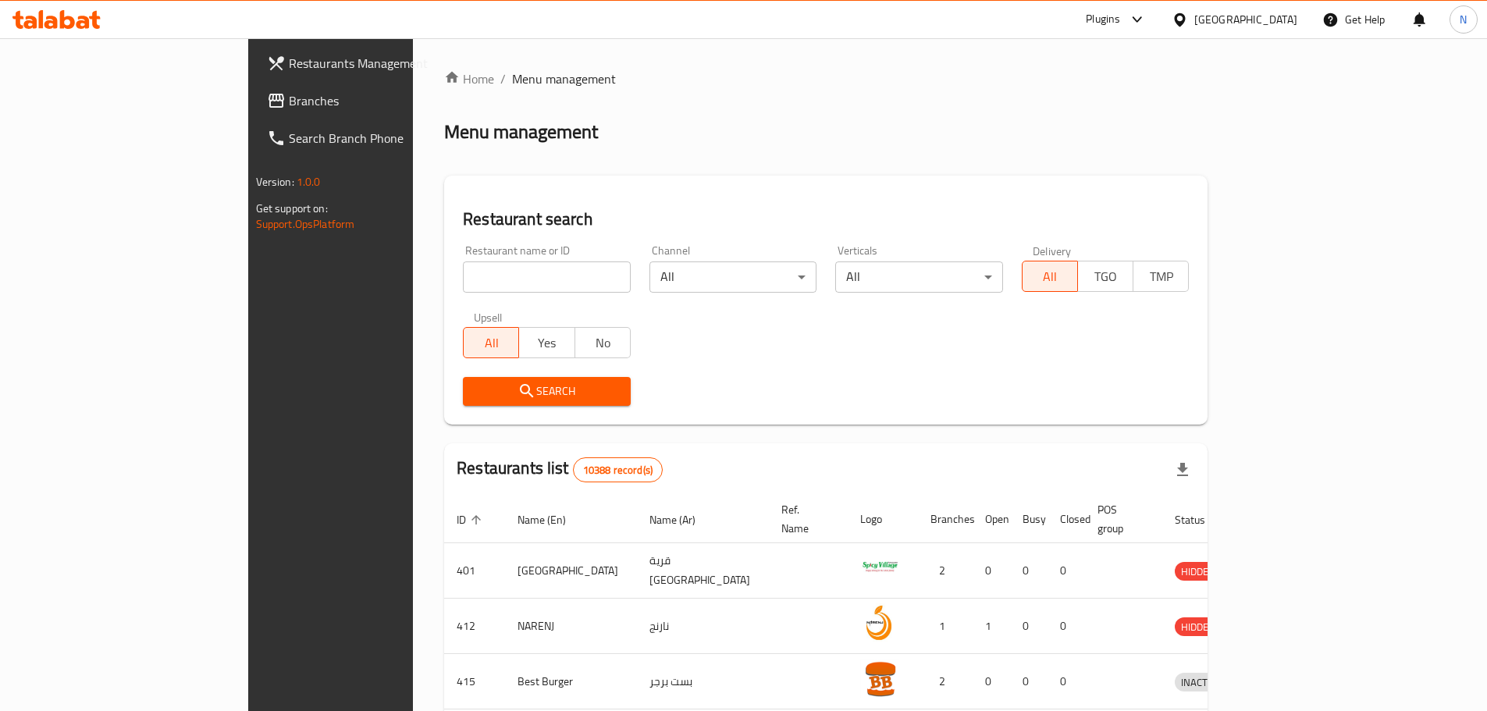
click at [289, 103] on span "Branches" at bounding box center [386, 100] width 195 height 19
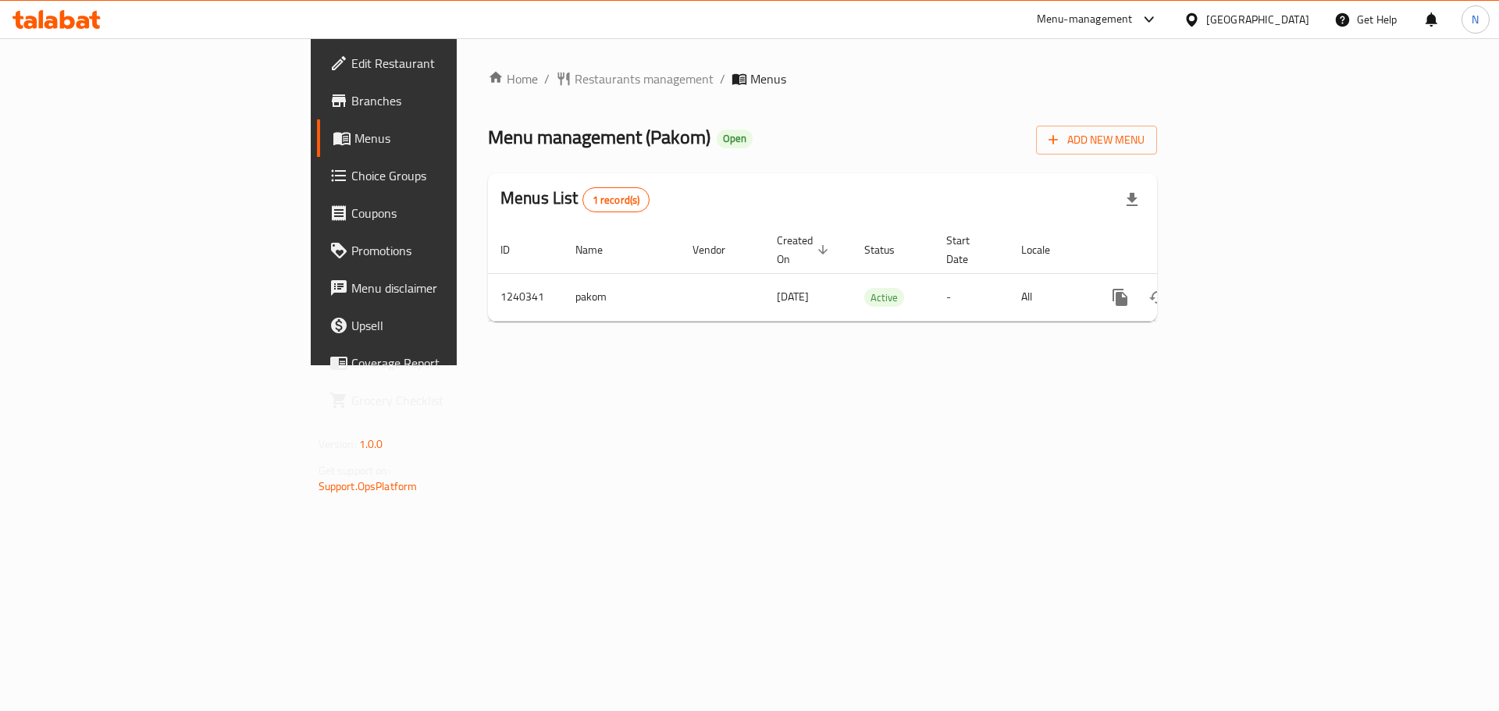
click at [1290, 15] on div "Oman" at bounding box center [1257, 19] width 103 height 17
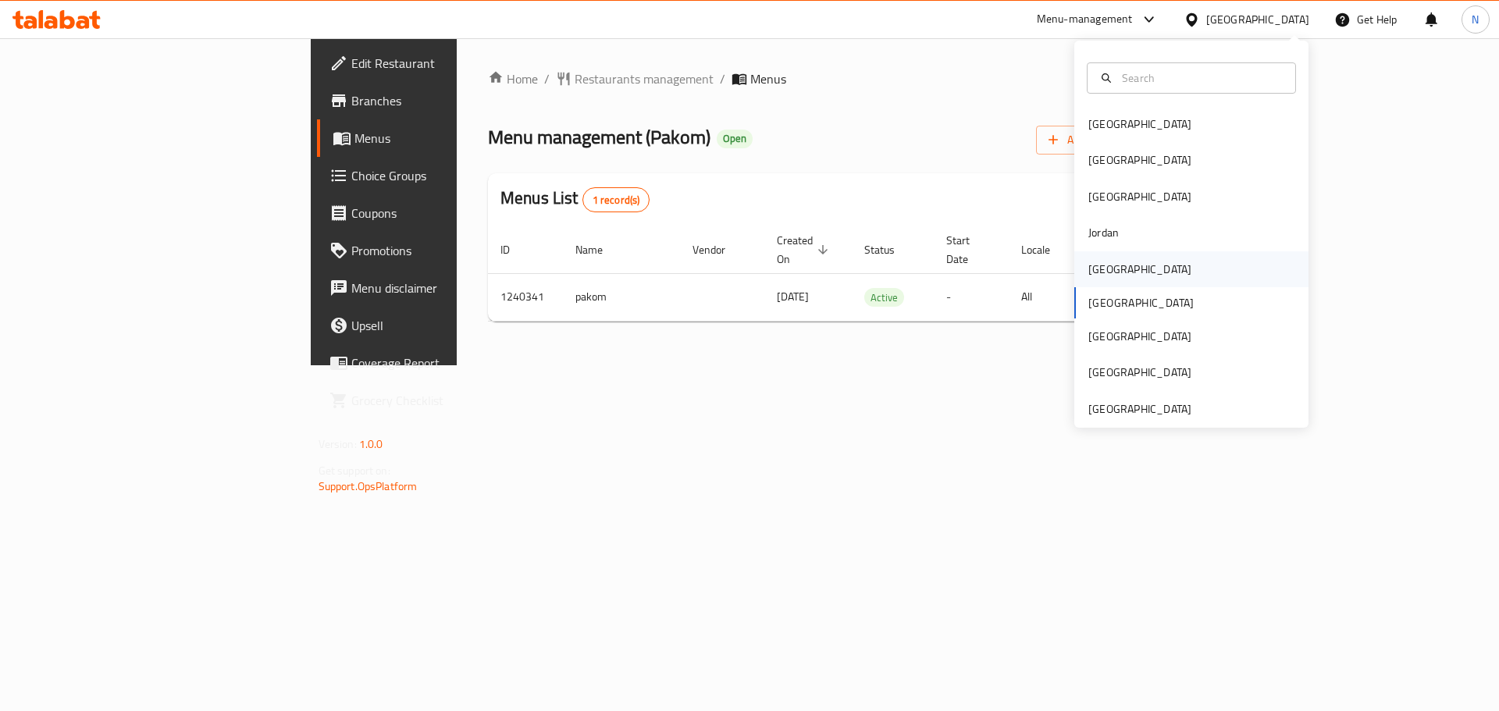
click at [1088, 275] on div "[GEOGRAPHIC_DATA]" at bounding box center [1139, 269] width 103 height 17
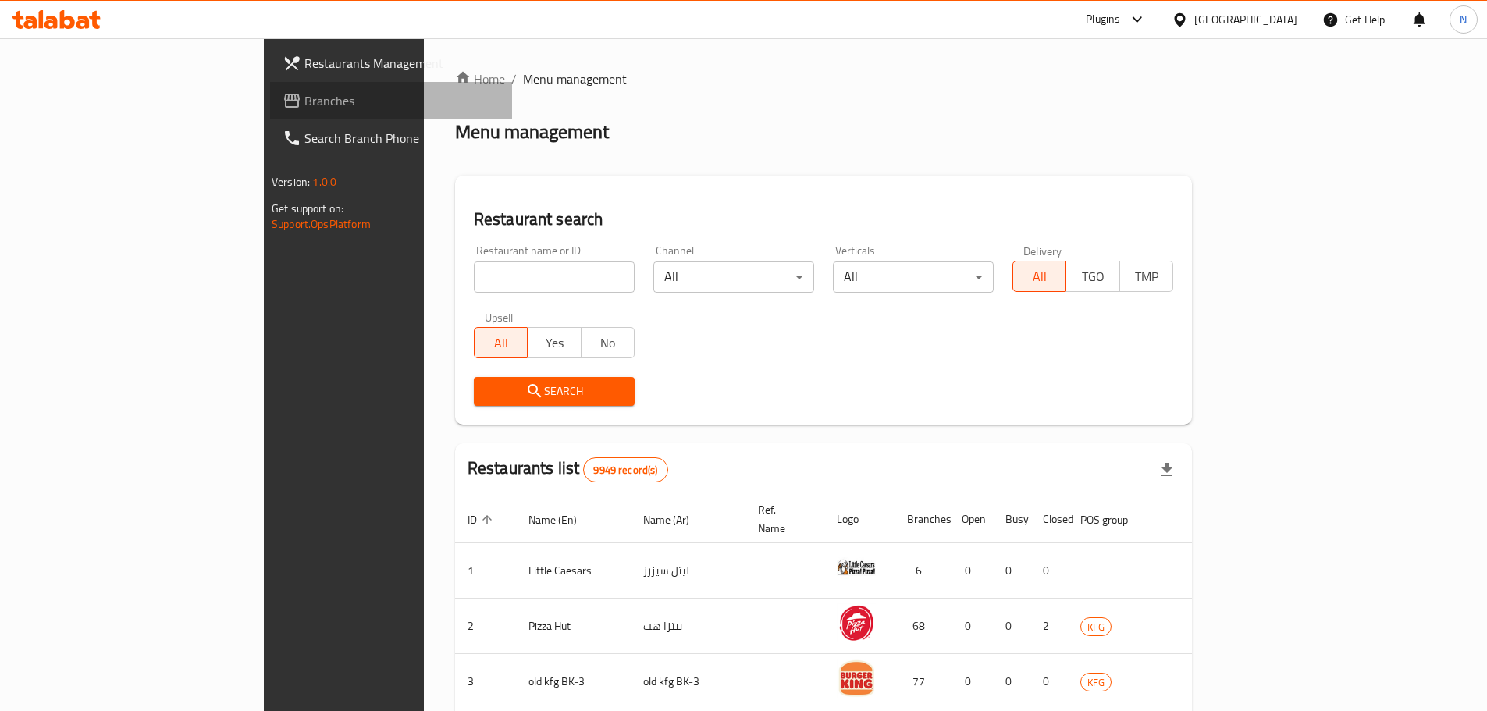
click at [304, 102] on span "Branches" at bounding box center [401, 100] width 195 height 19
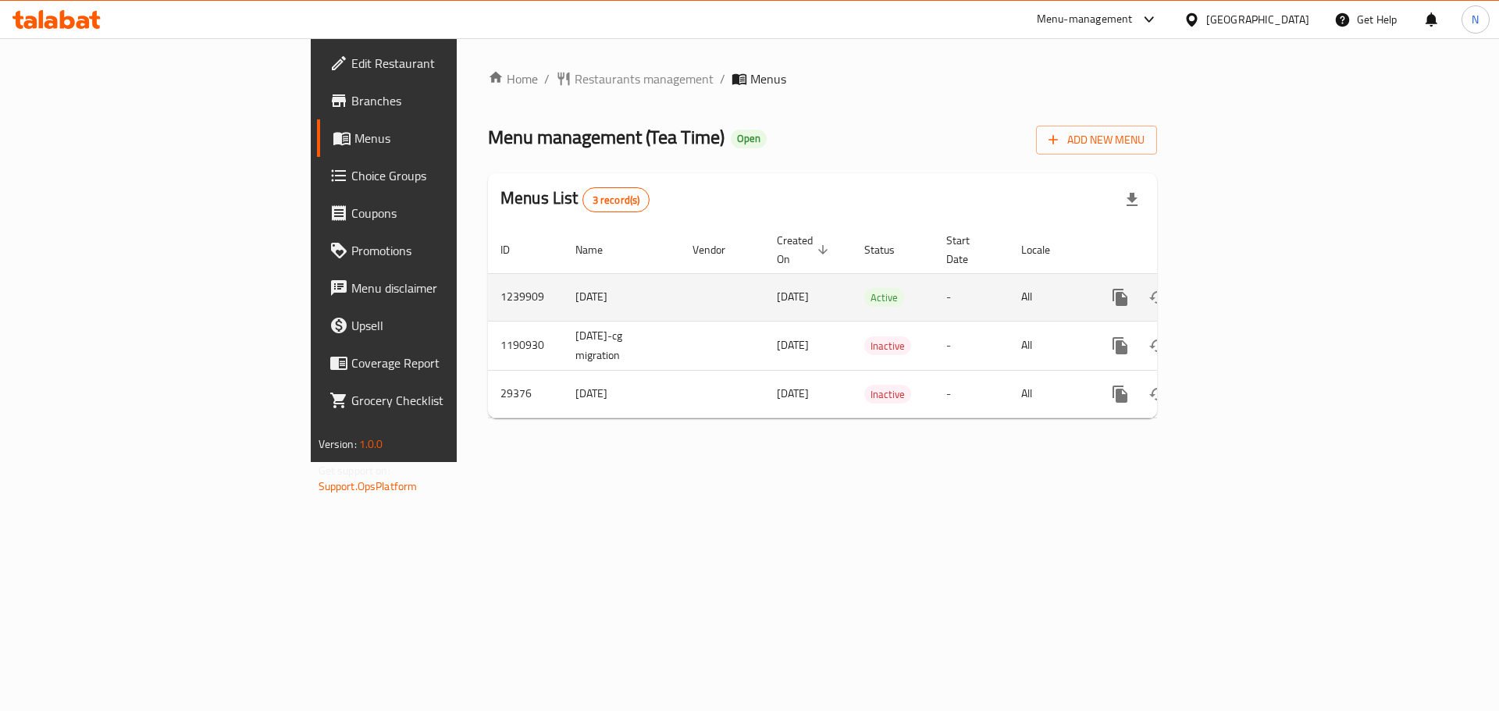
click at [1240, 290] on icon "enhanced table" at bounding box center [1233, 297] width 14 height 14
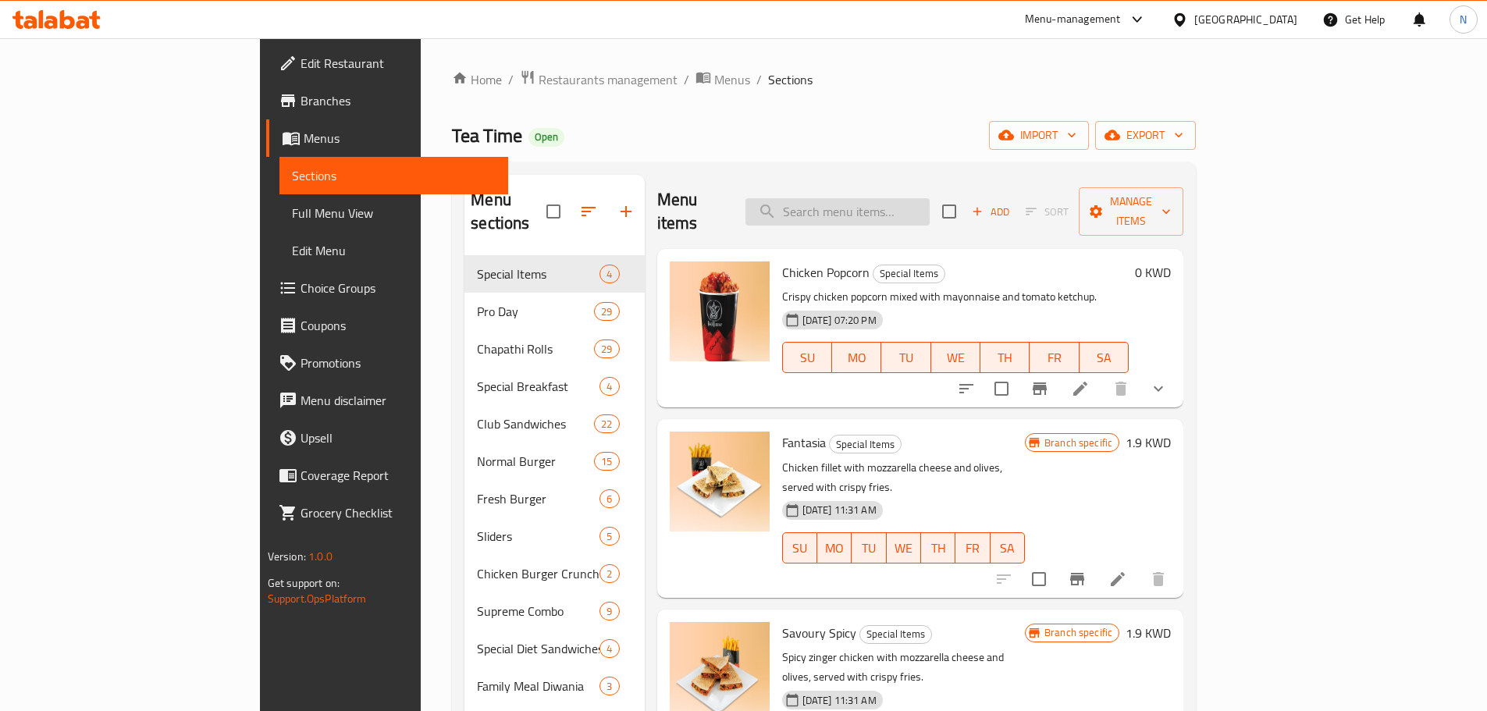
click at [897, 208] on input "search" at bounding box center [838, 211] width 184 height 27
paste input "Tea Time Chicken And Egg Muffin"
type input "Tea Time Chicken And Egg Muffin"
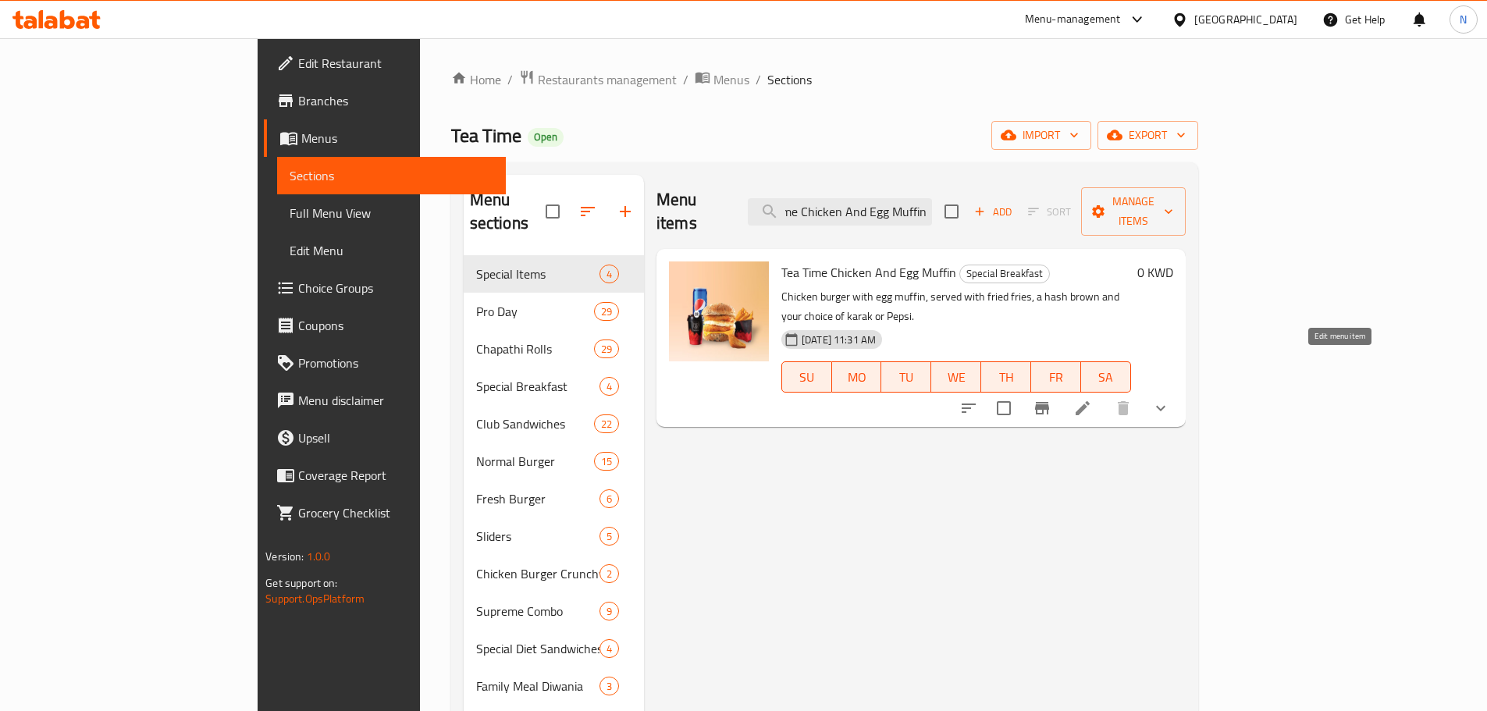
click at [1090, 401] on icon at bounding box center [1083, 408] width 14 height 14
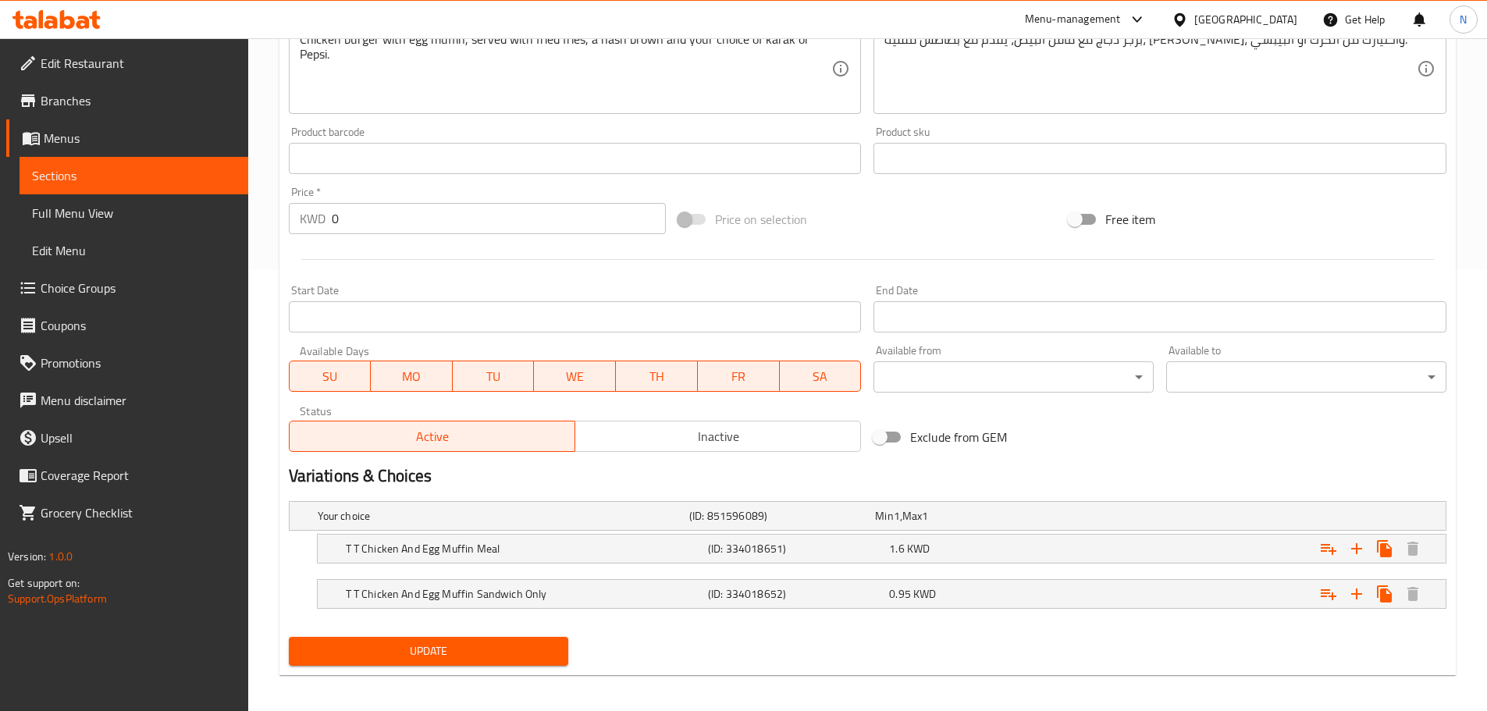
scroll to position [450, 0]
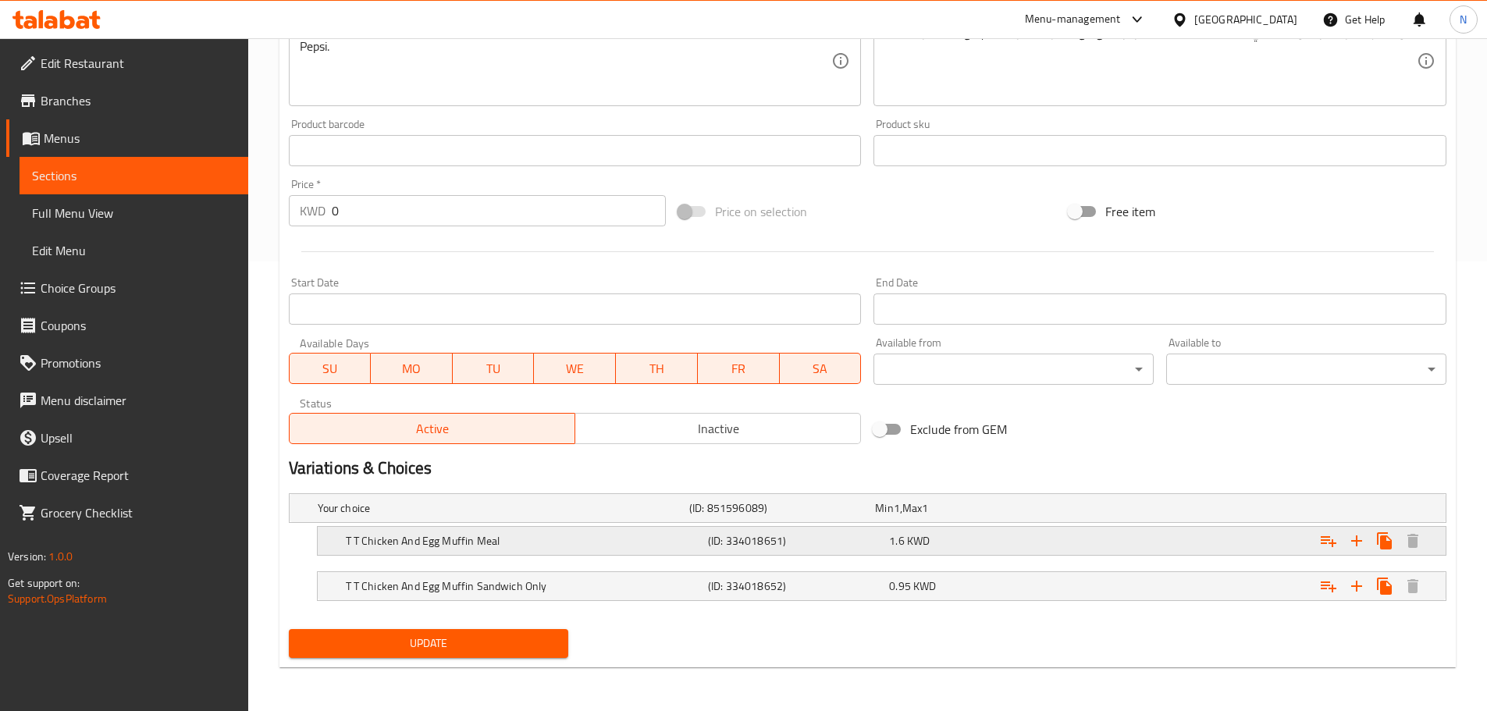
click at [1057, 550] on div "1.6 KWD" at bounding box center [976, 541] width 181 height 22
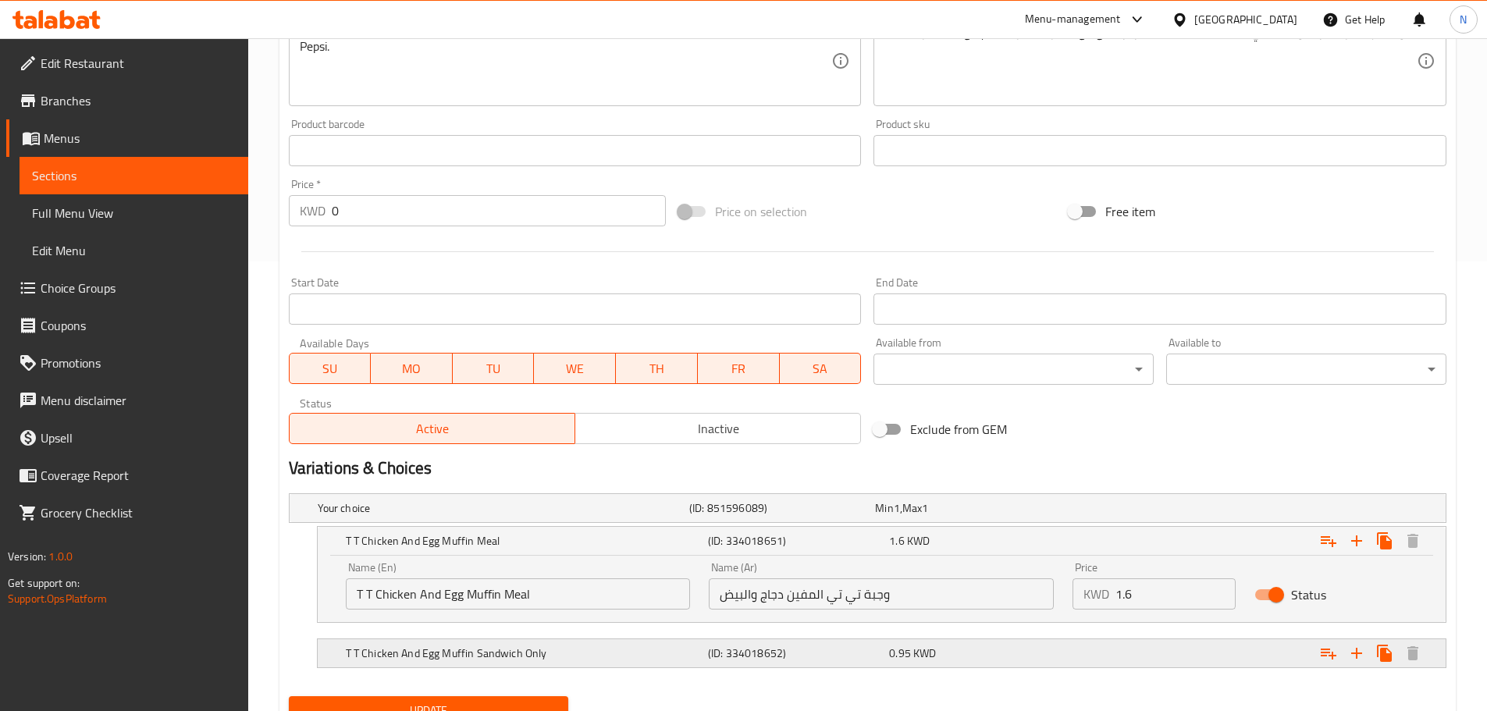
click at [998, 650] on div "0.95 KWD" at bounding box center [976, 654] width 175 height 16
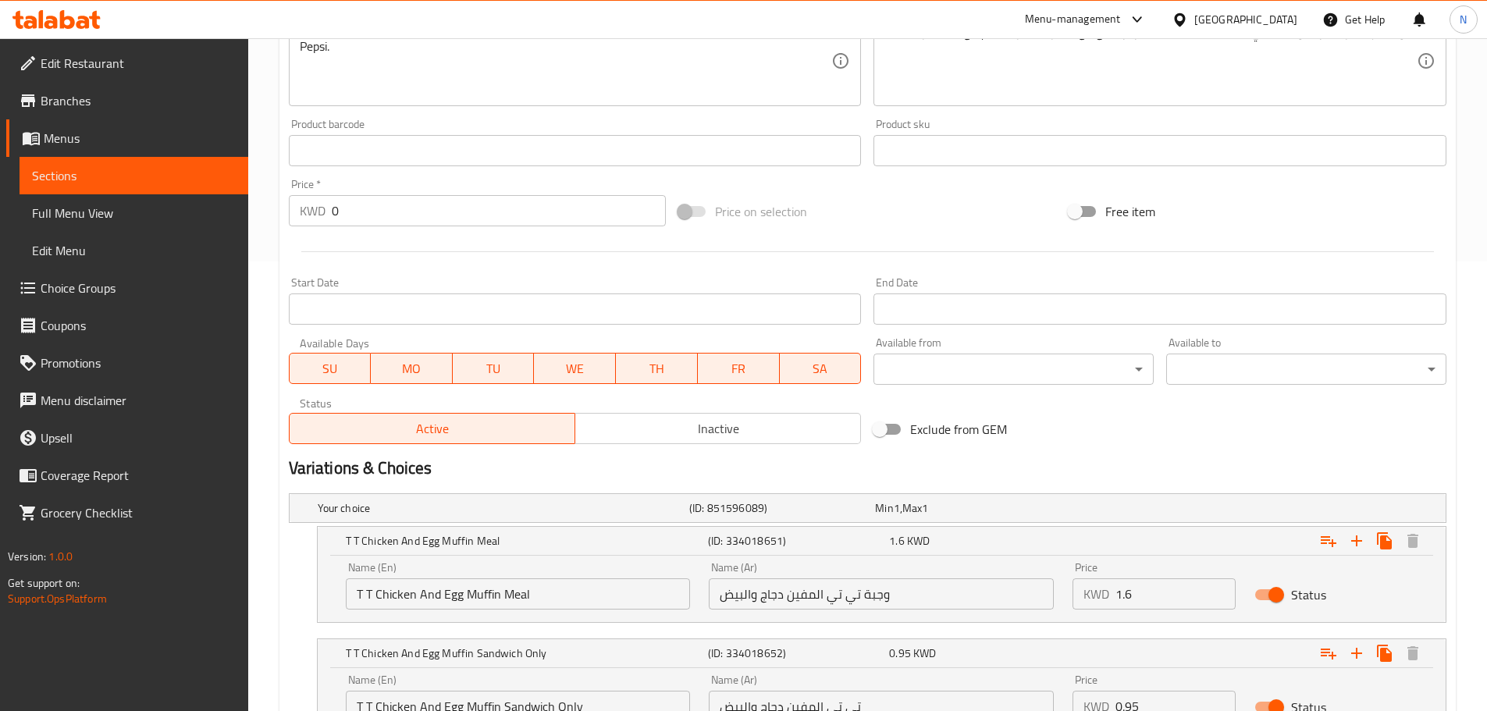
scroll to position [584, 0]
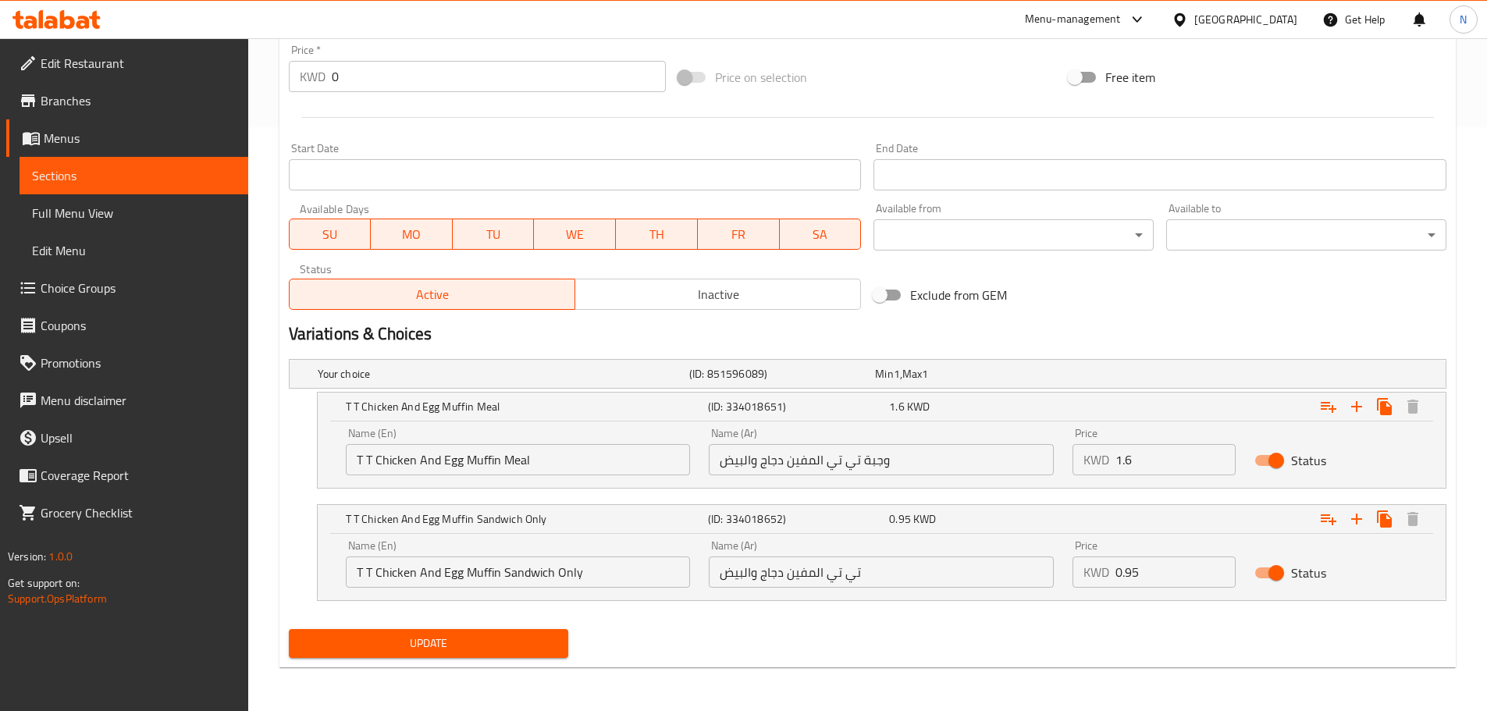
click at [807, 579] on input "تي تي المفين دجاج والبيض" at bounding box center [881, 572] width 345 height 31
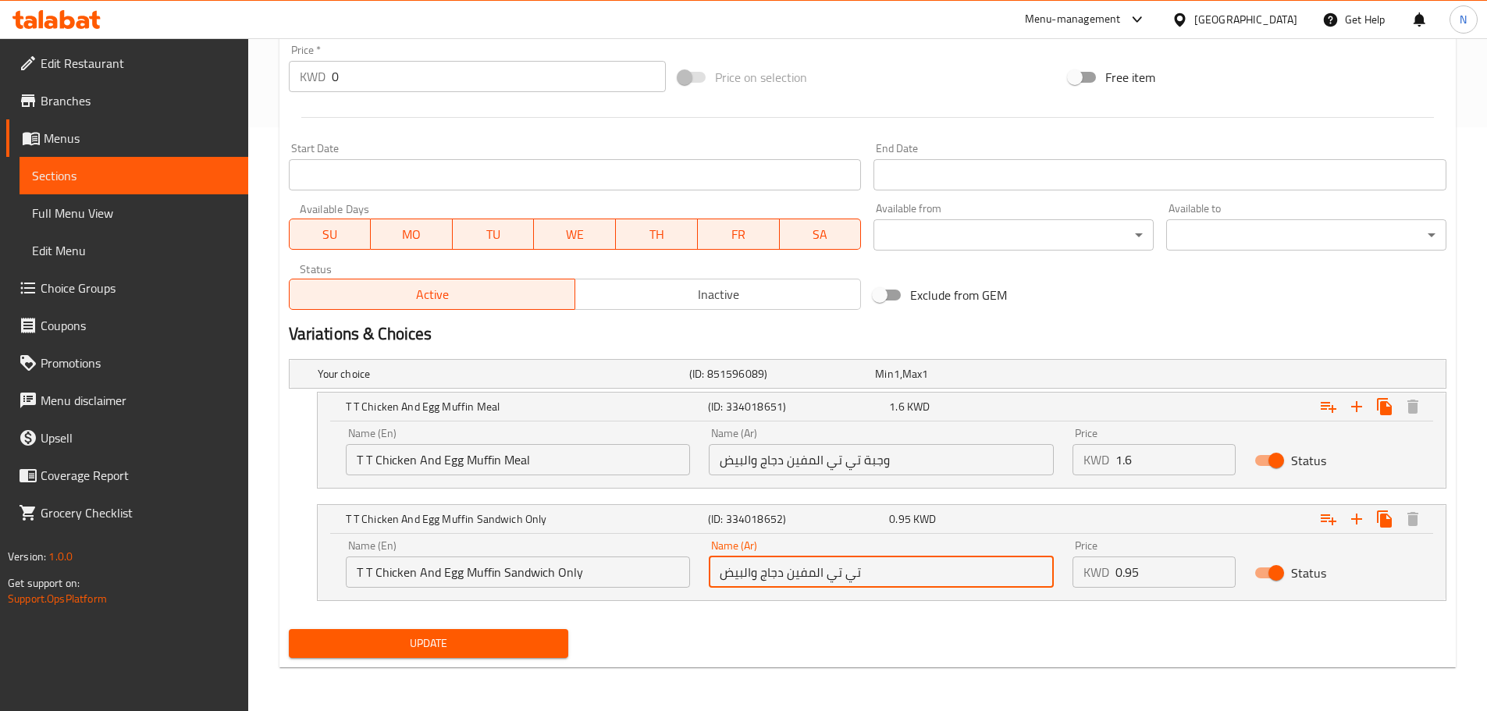
click at [807, 579] on input "تي تي المفين دجاج والبيض" at bounding box center [881, 572] width 345 height 31
type input "تي تي ساندوتش مافن بيض ودجاج فقط"
click at [391, 647] on span "Update" at bounding box center [428, 644] width 255 height 20
